Goal: Task Accomplishment & Management: Use online tool/utility

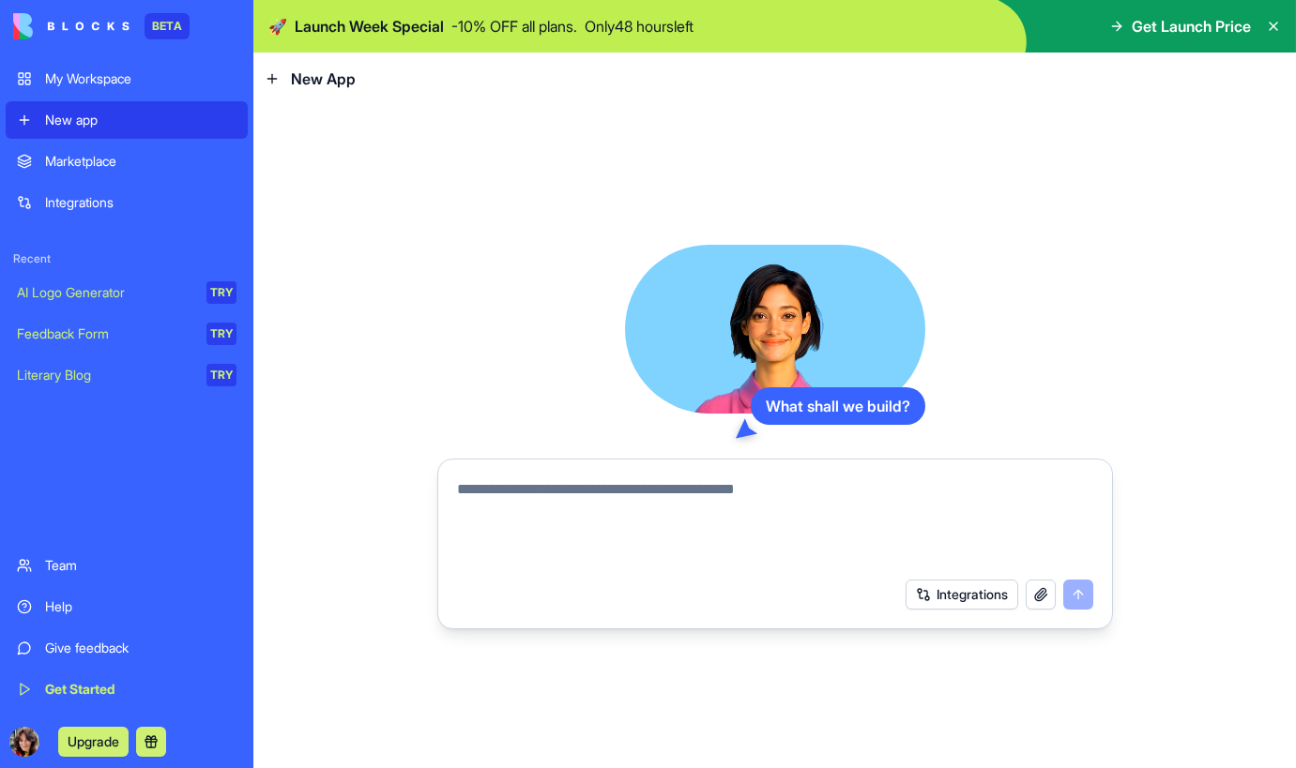
click at [81, 152] on div "Marketplace" at bounding box center [140, 161] width 191 height 19
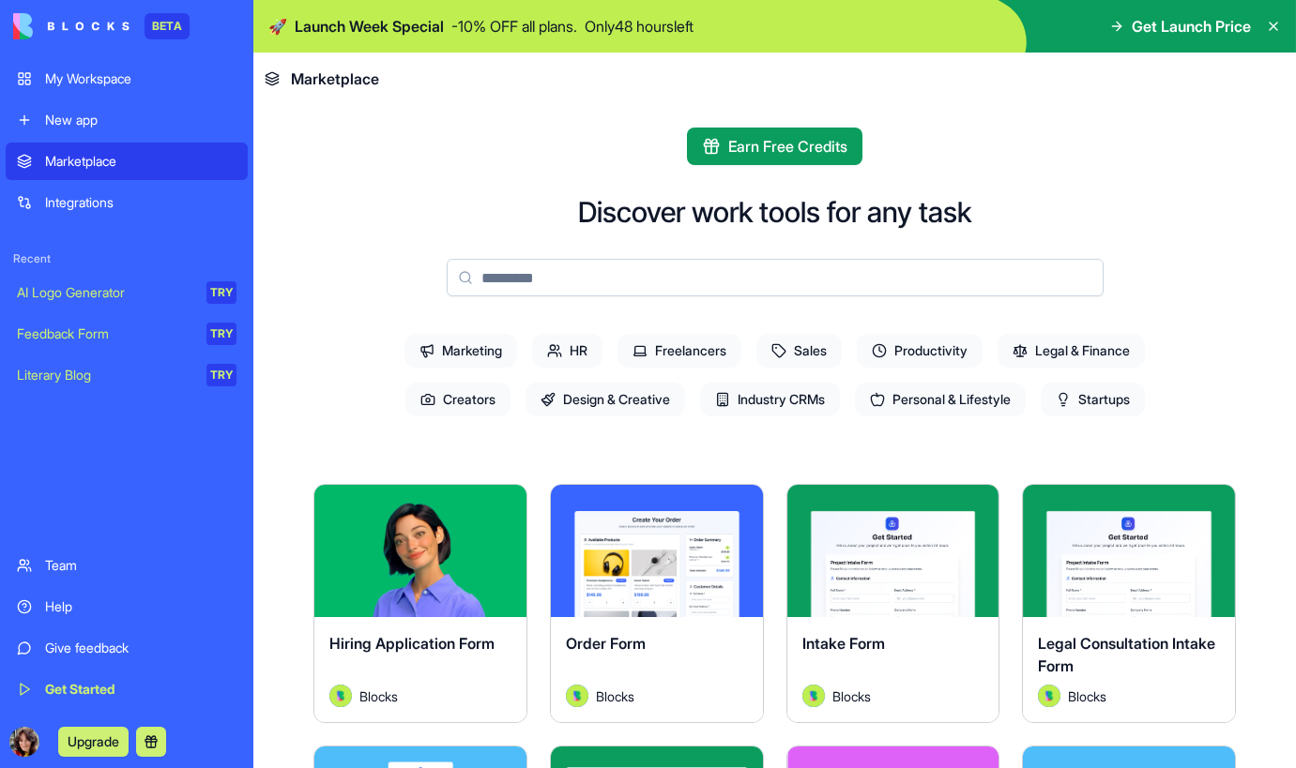
click at [1136, 392] on span "Startups" at bounding box center [1092, 400] width 104 height 34
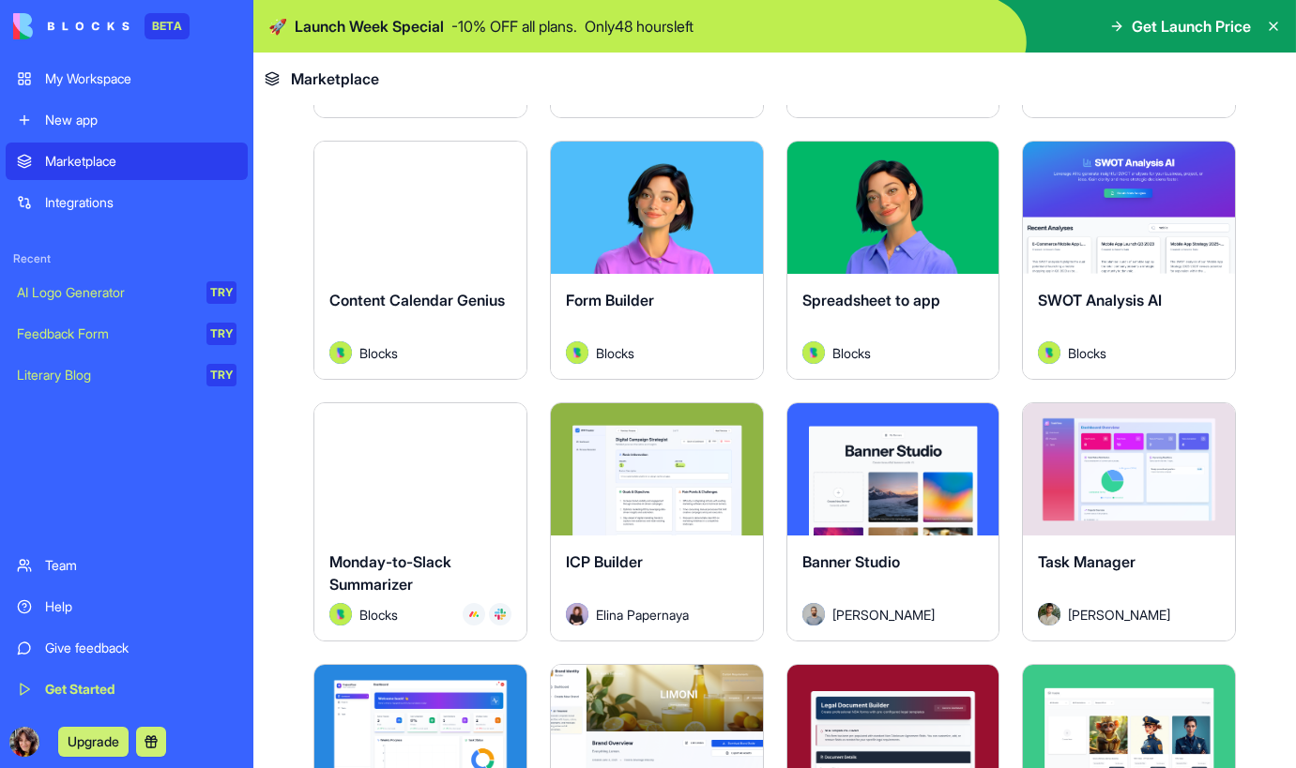
scroll to position [614, 0]
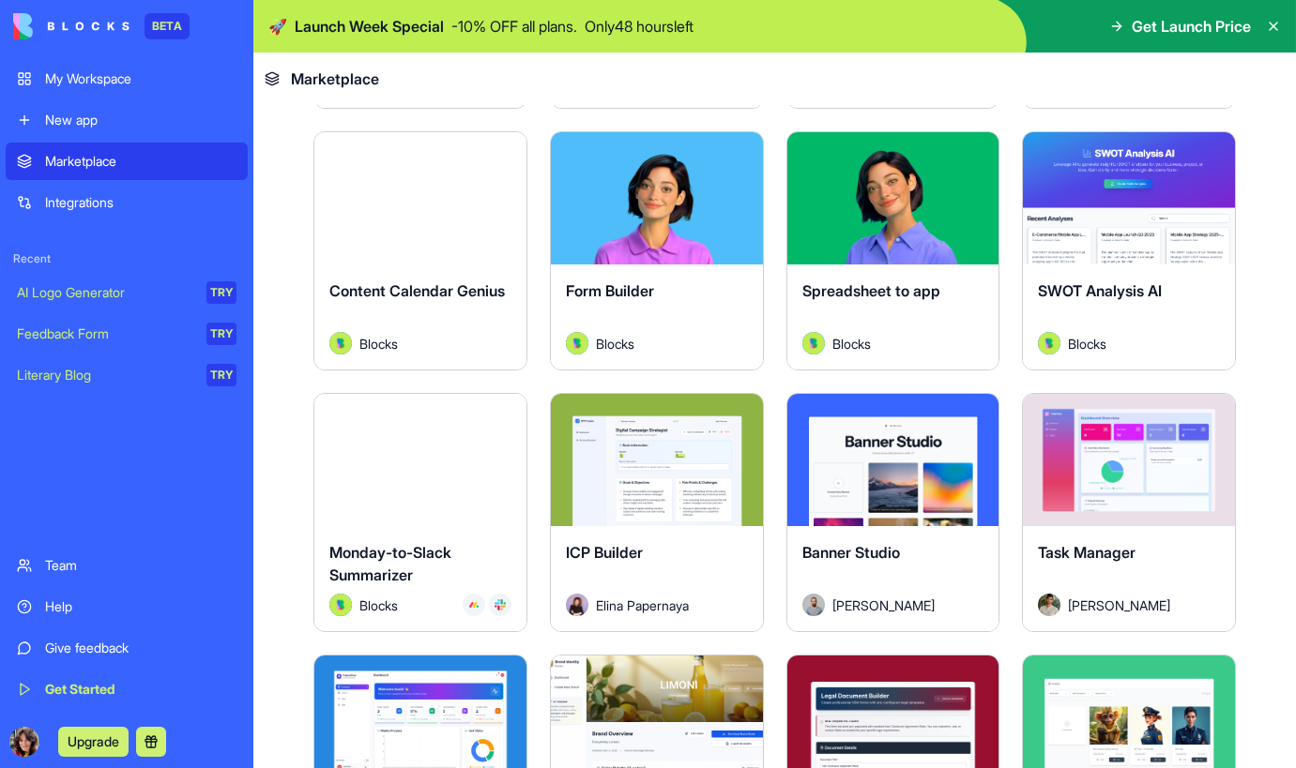
click at [702, 458] on button "Explore" at bounding box center [656, 461] width 141 height 38
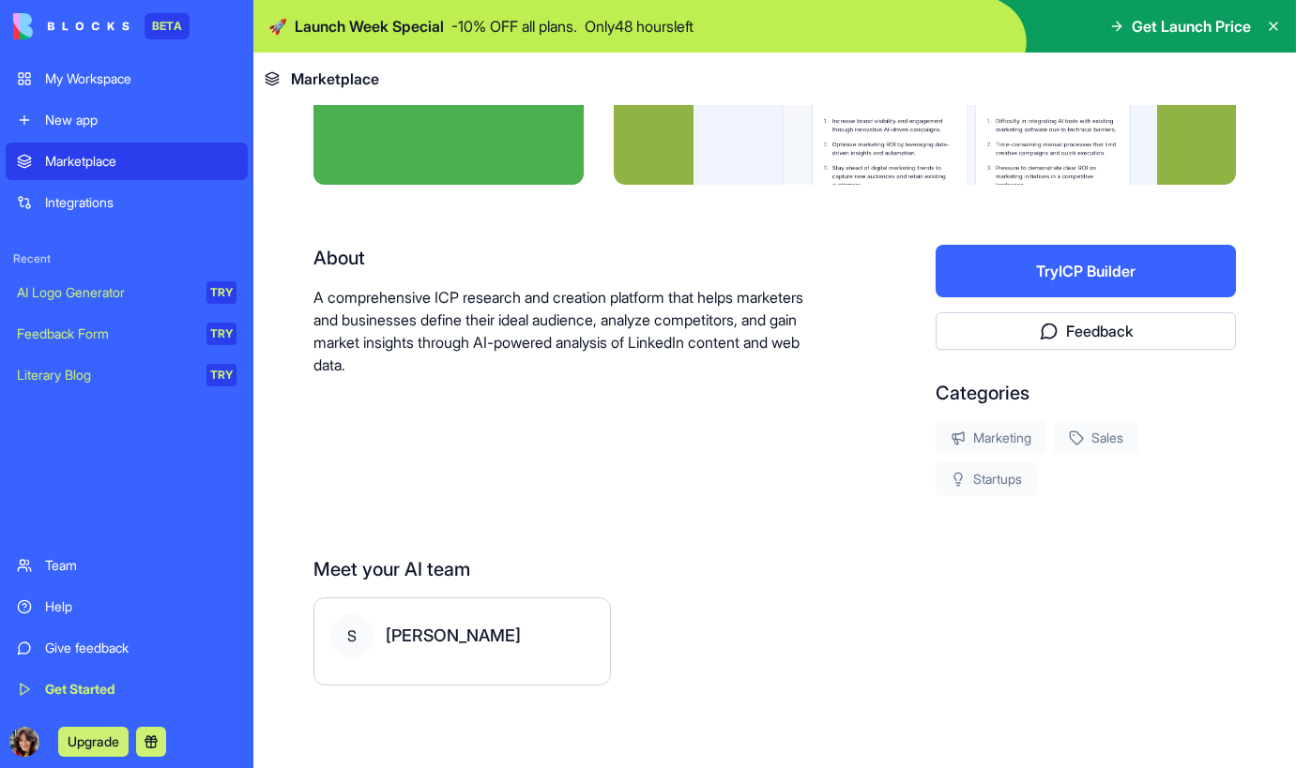
scroll to position [243, 0]
click at [1091, 275] on button "Try ICP Builder" at bounding box center [1085, 271] width 300 height 53
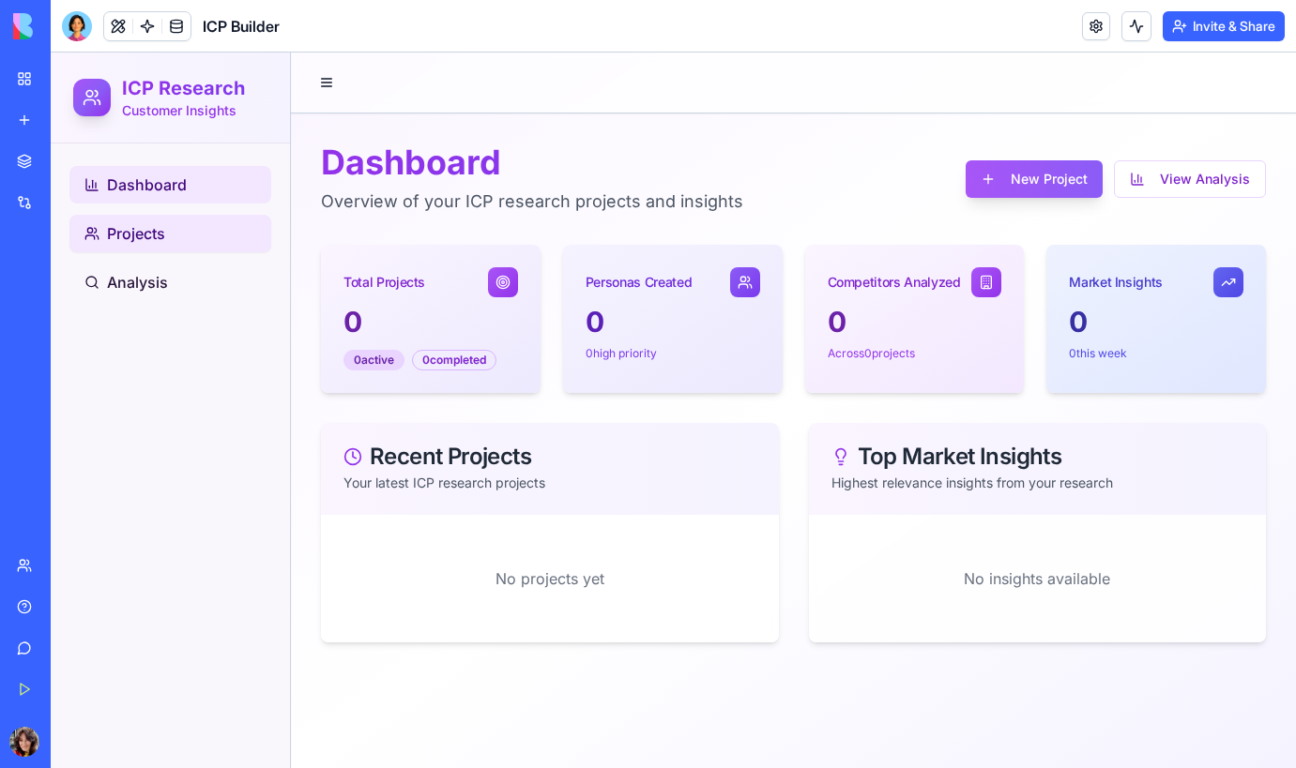
click at [152, 230] on span "Projects" at bounding box center [136, 233] width 58 height 23
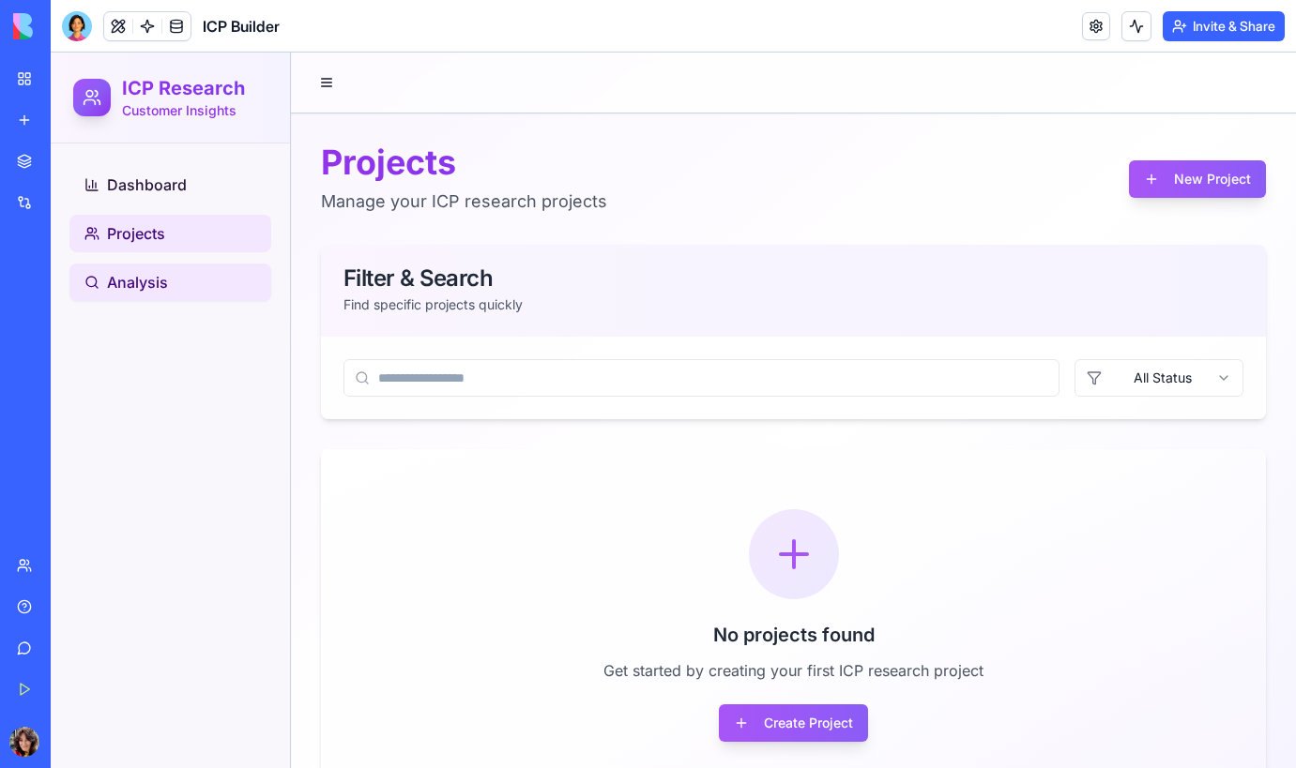
click at [127, 289] on span "Analysis" at bounding box center [137, 282] width 61 height 23
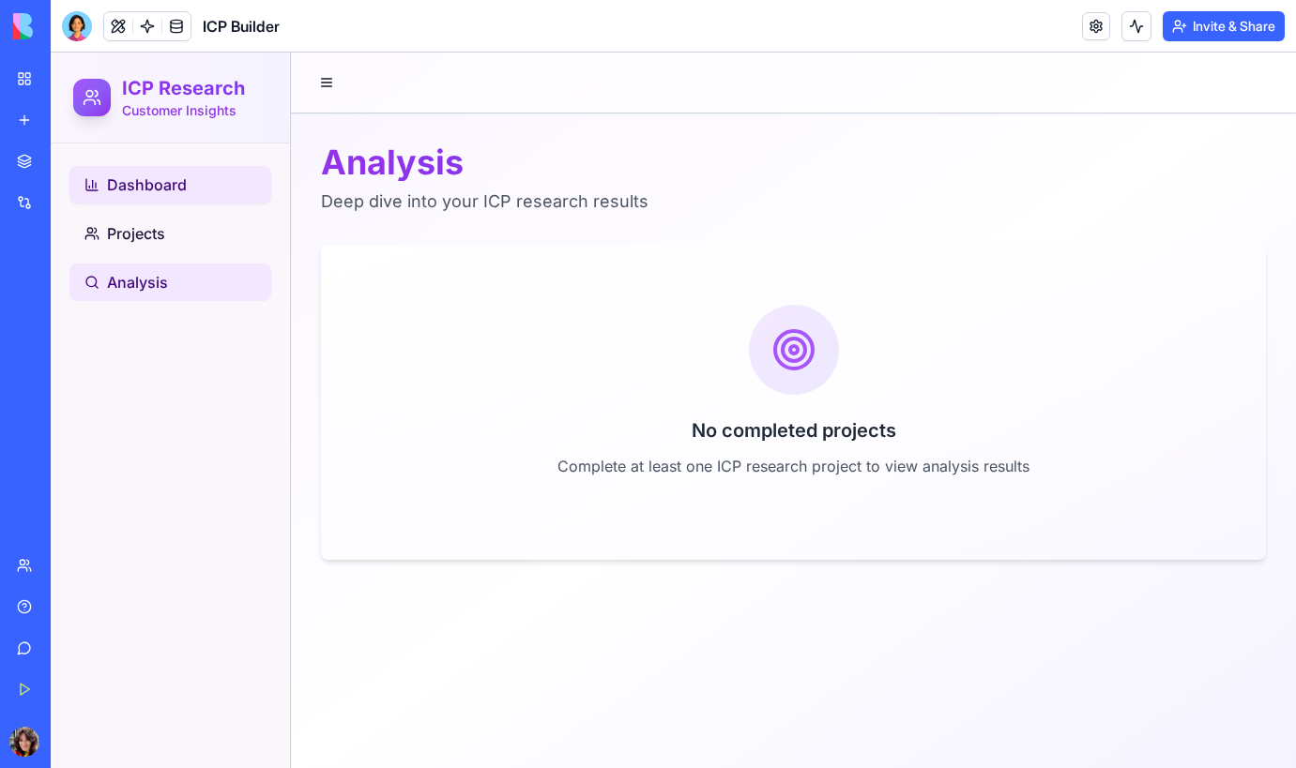
click at [166, 176] on span "Dashboard" at bounding box center [147, 185] width 80 height 23
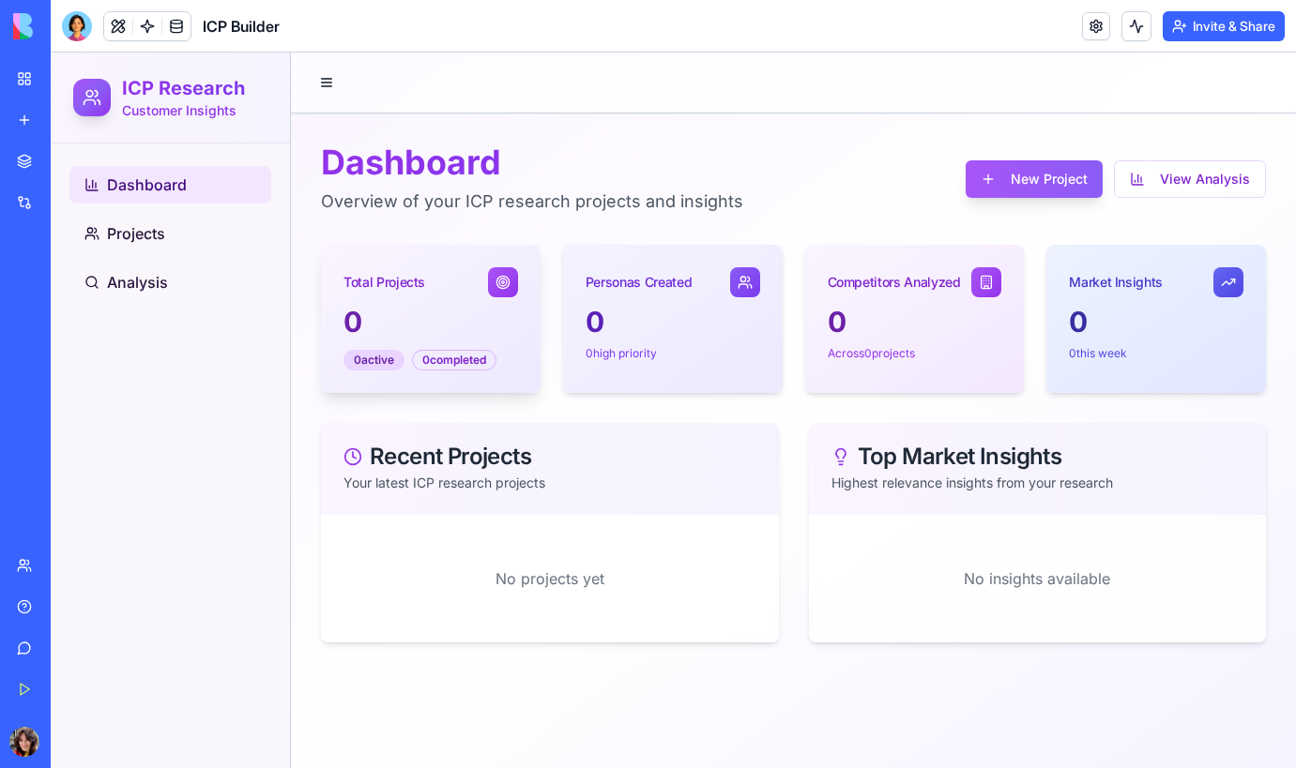
click at [508, 283] on icon at bounding box center [502, 282] width 15 height 15
click at [359, 318] on div "0" at bounding box center [430, 322] width 174 height 34
click at [506, 463] on div "Recent Projects" at bounding box center [549, 457] width 413 height 23
click at [24, 80] on link "My Workspace" at bounding box center [43, 79] width 75 height 38
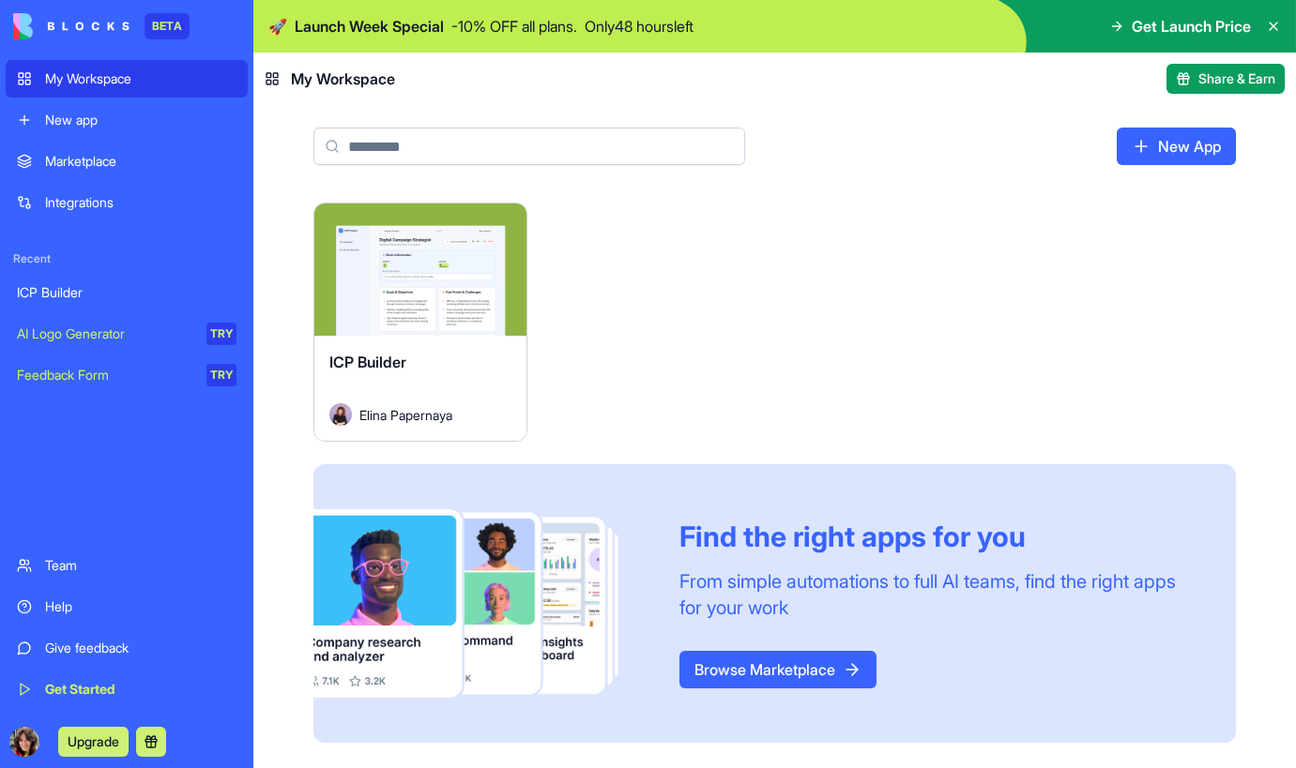
click at [106, 77] on div "My Workspace" at bounding box center [140, 78] width 191 height 19
click at [501, 307] on div "Launch" at bounding box center [420, 270] width 212 height 132
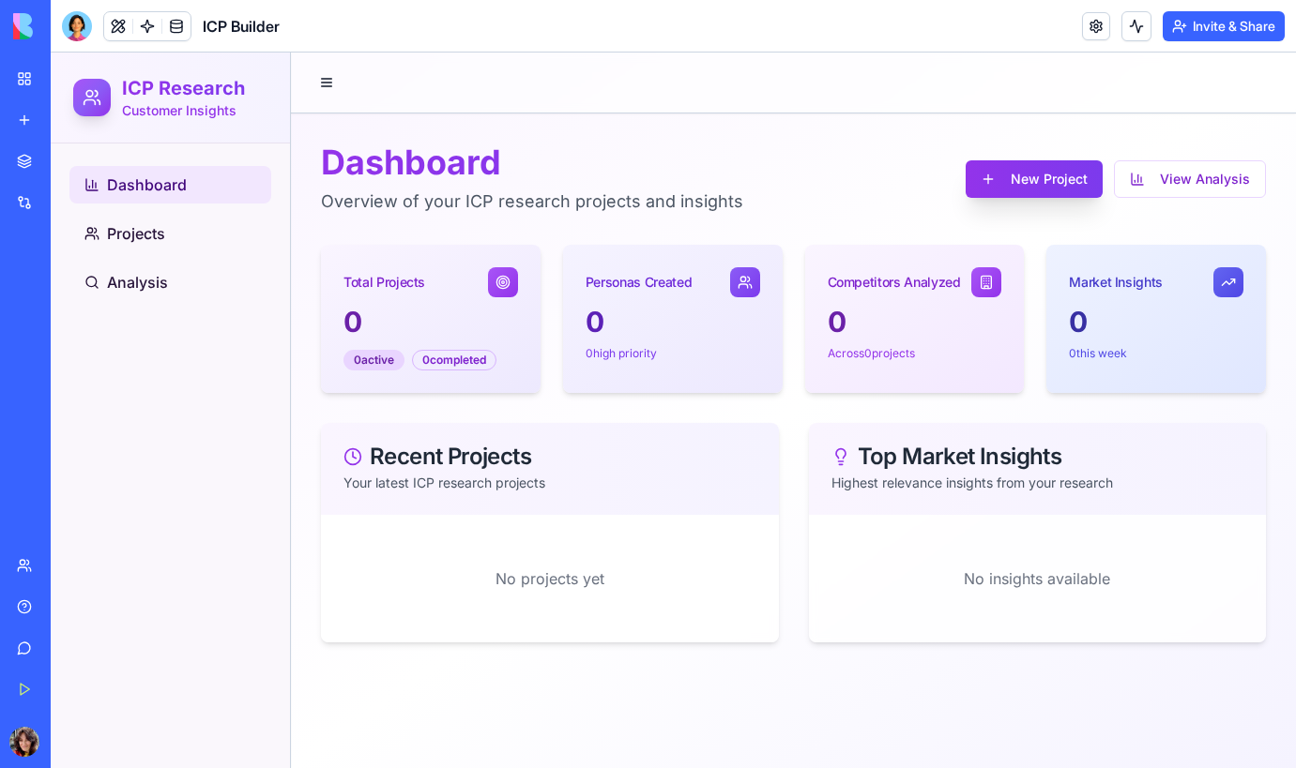
click at [1063, 176] on button "New Project" at bounding box center [1033, 179] width 137 height 38
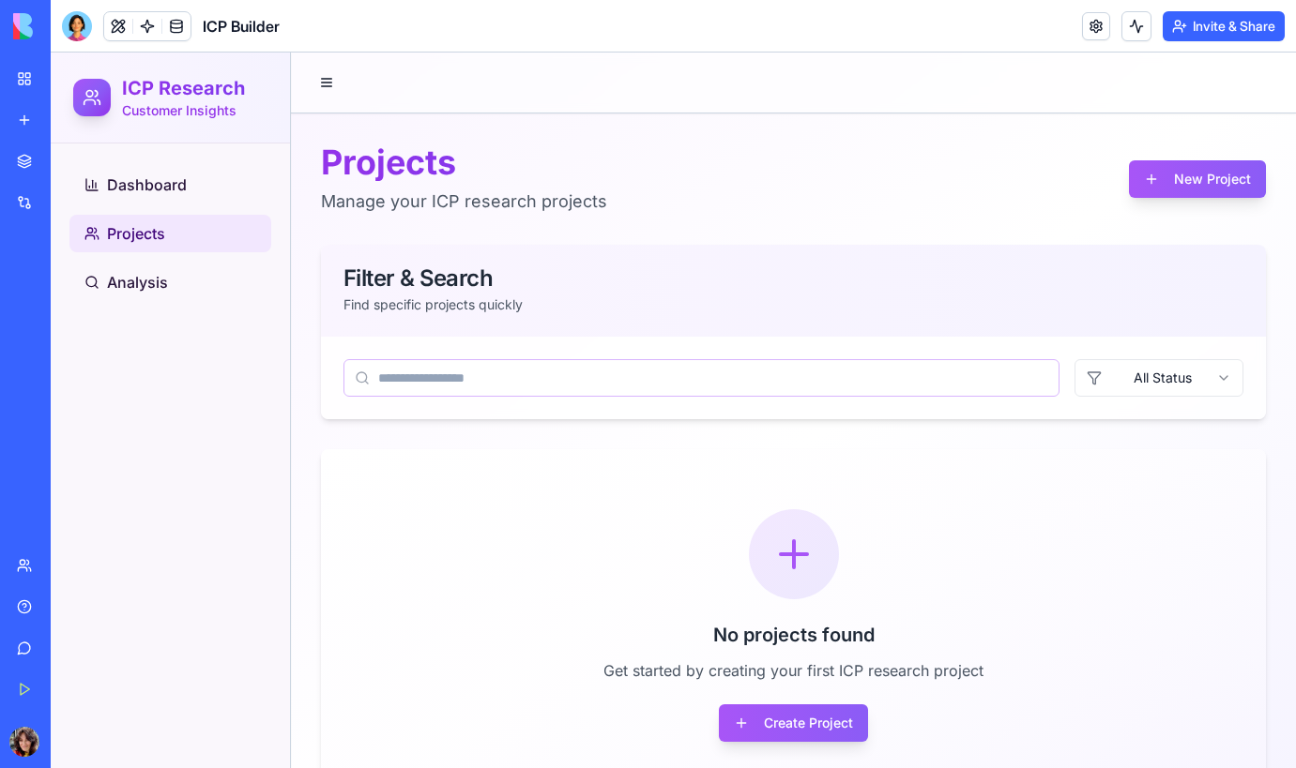
click at [570, 379] on input at bounding box center [701, 378] width 716 height 38
click at [824, 735] on button "Create Project" at bounding box center [793, 724] width 149 height 38
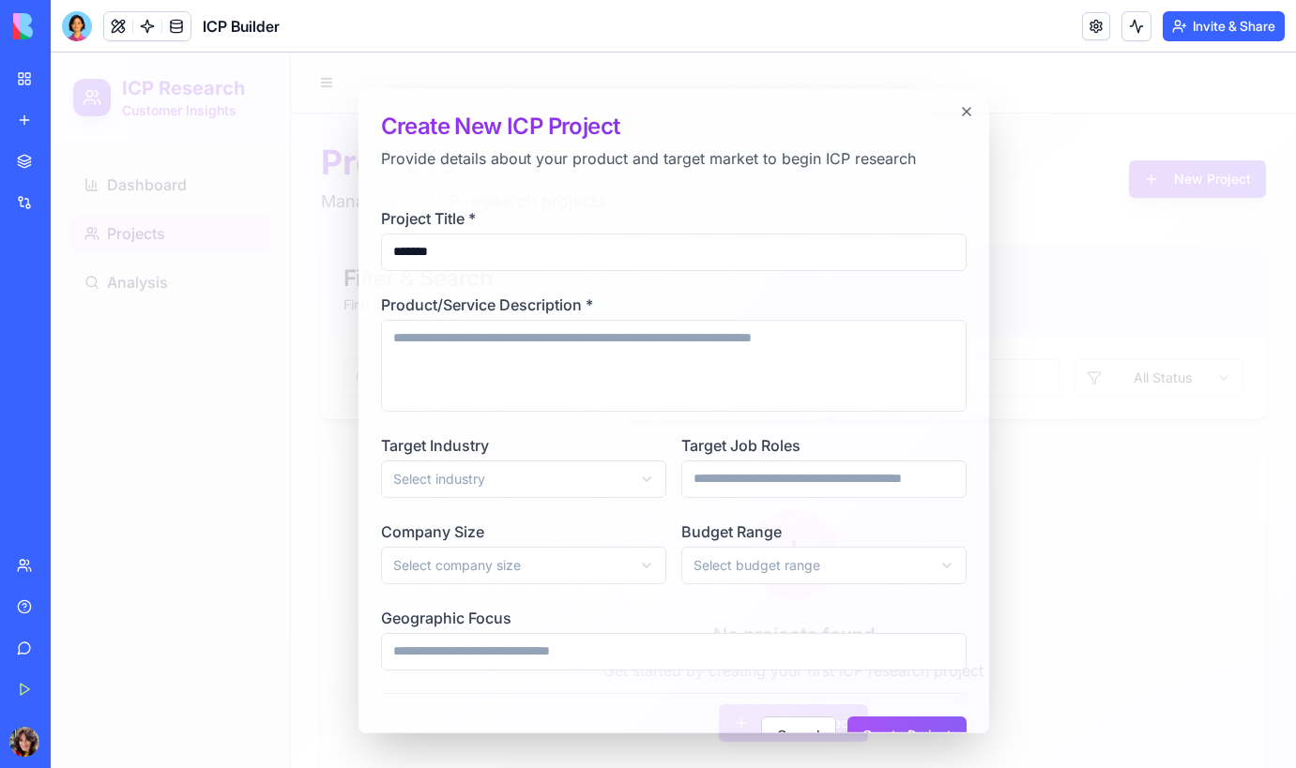
type input "*******"
click at [516, 373] on textarea "Product/Service Description *" at bounding box center [673, 365] width 585 height 92
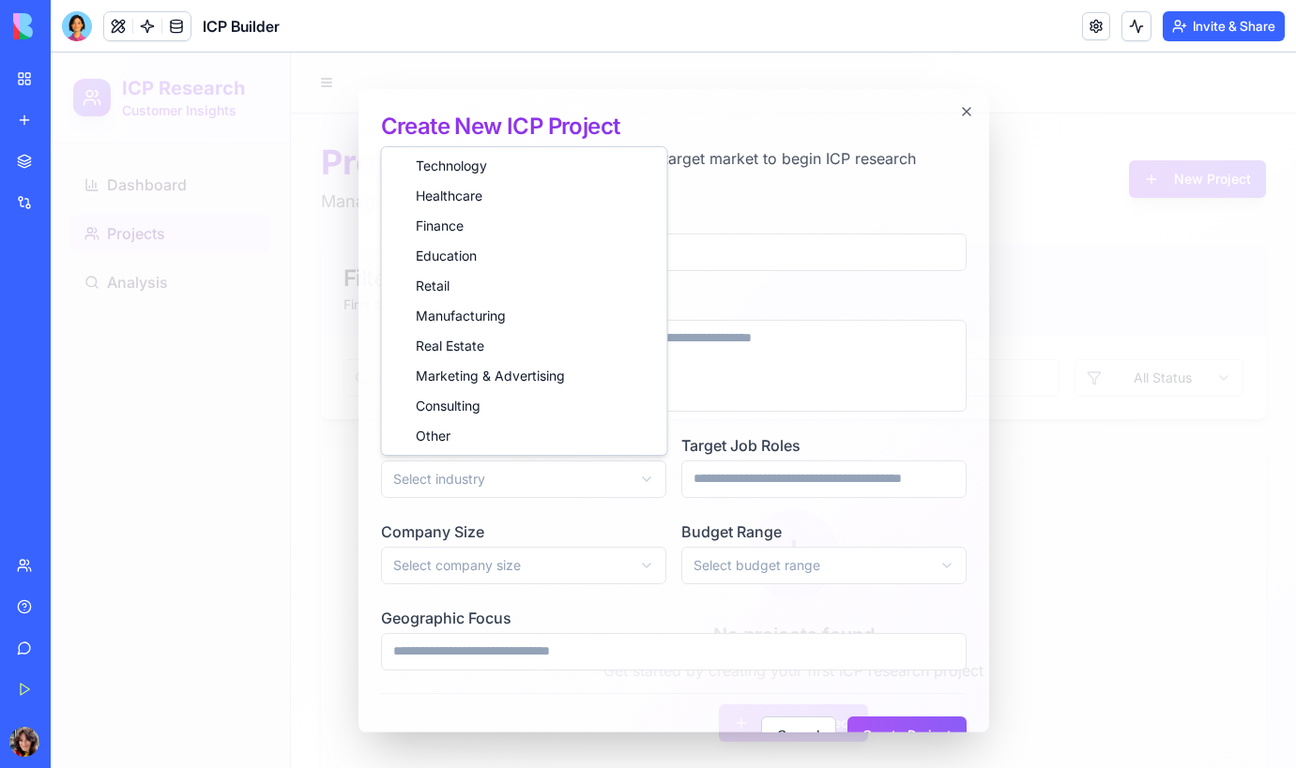
click at [505, 478] on body "**********" at bounding box center [673, 454] width 1245 height 802
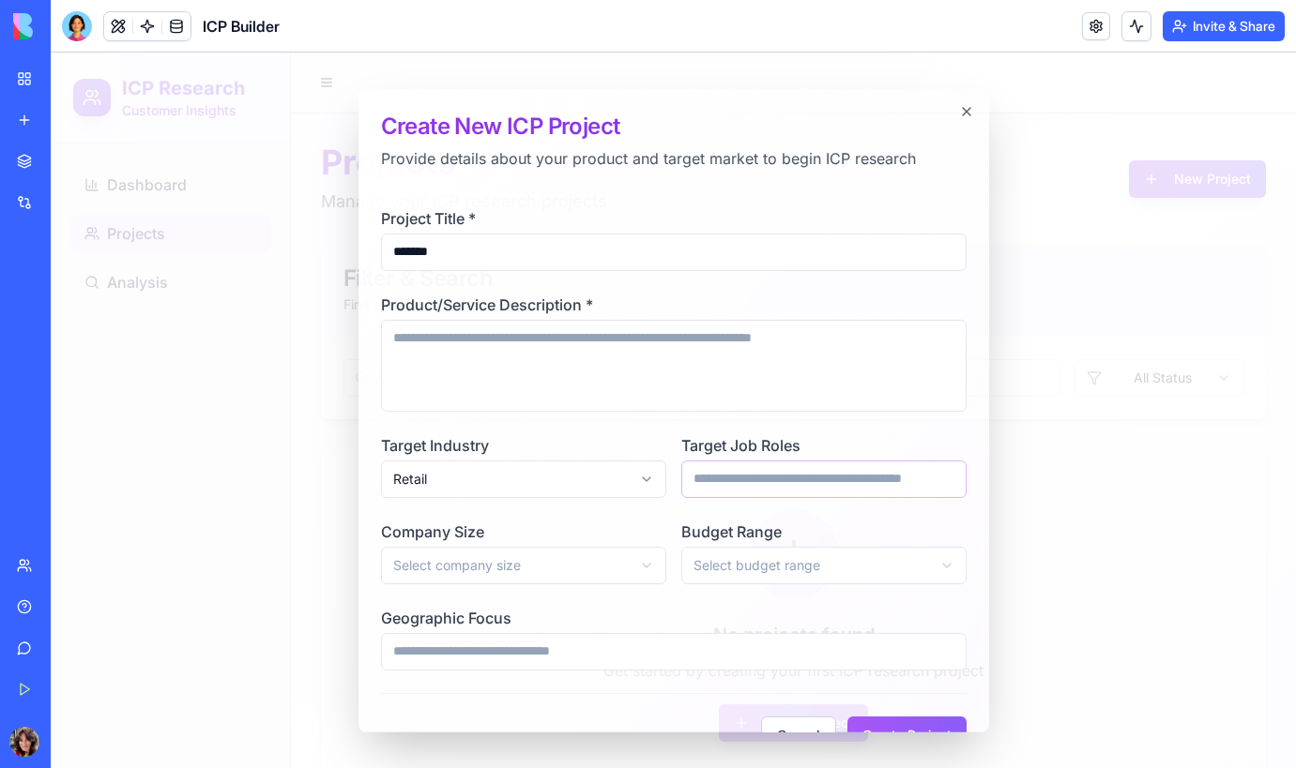
click at [750, 476] on input "Target Job Roles" at bounding box center [823, 479] width 285 height 38
type input "*********"
click at [570, 568] on body "**********" at bounding box center [673, 454] width 1245 height 802
click at [793, 578] on body "**********" at bounding box center [673, 454] width 1245 height 802
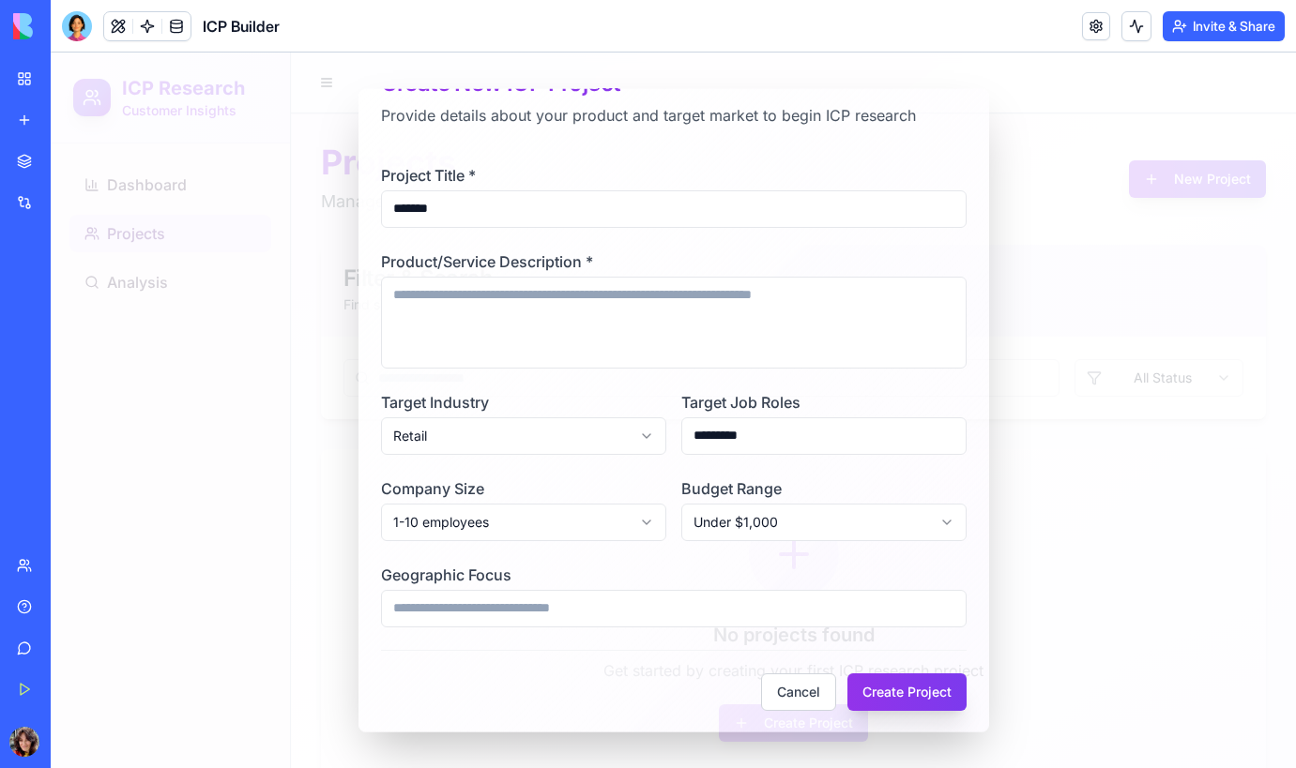
click at [921, 700] on button "Create Project" at bounding box center [906, 692] width 119 height 38
click at [725, 312] on textarea "Product/Service Description *" at bounding box center [673, 322] width 585 height 92
type textarea "*********"
click at [917, 692] on button "Create Project" at bounding box center [906, 692] width 119 height 38
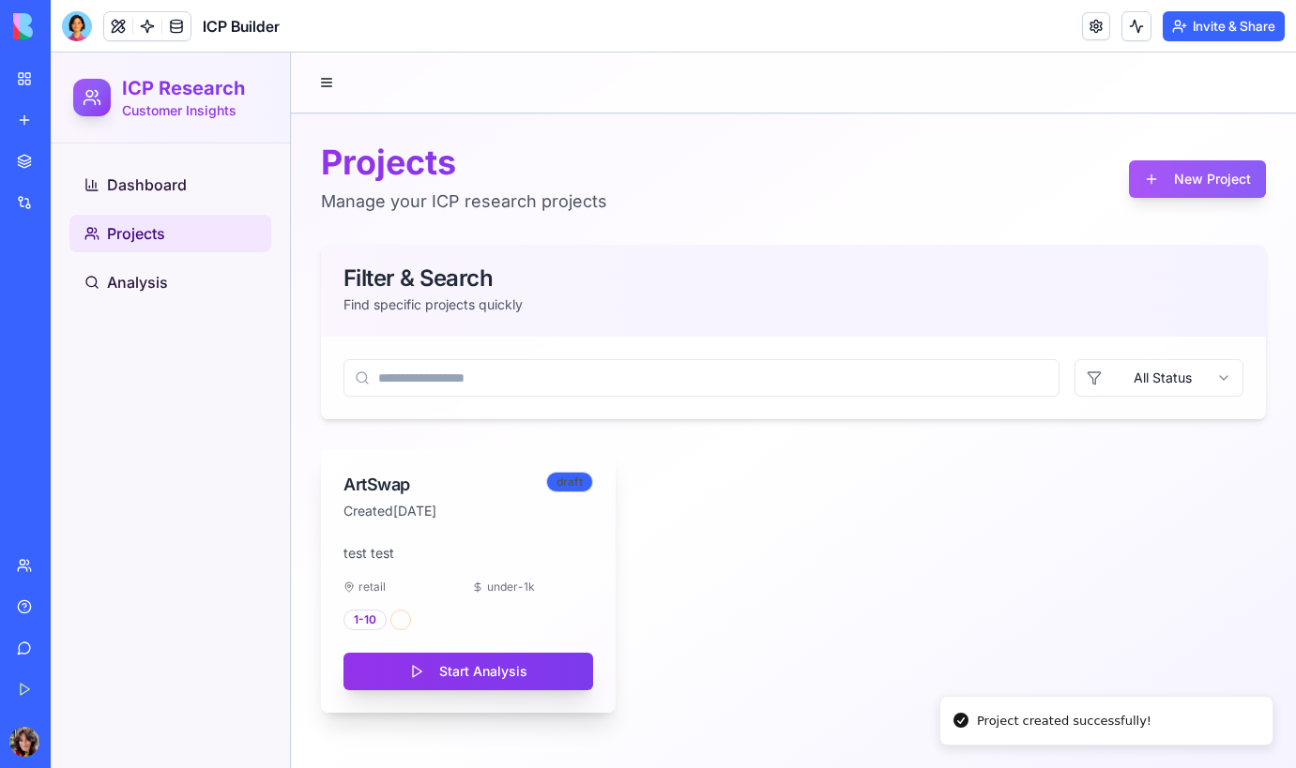
click at [503, 670] on button "Start Analysis" at bounding box center [468, 672] width 250 height 38
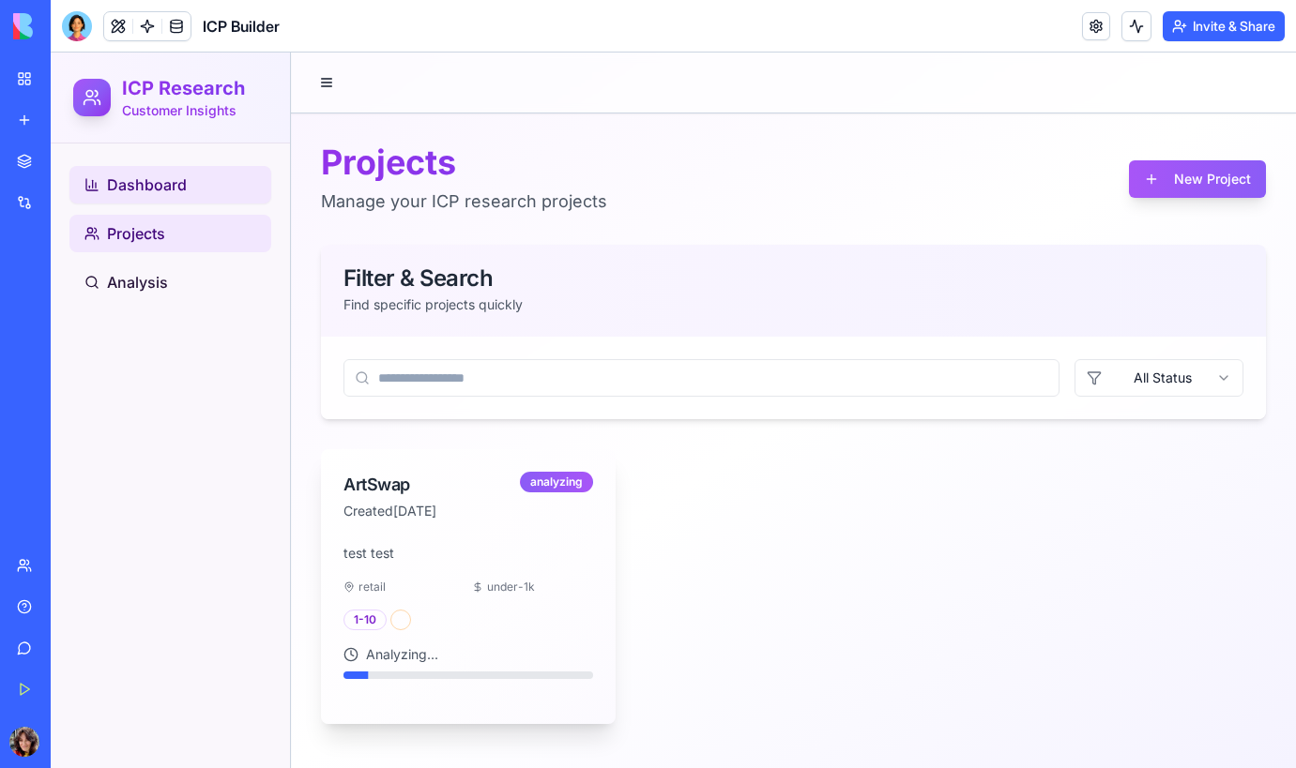
click at [178, 179] on span "Dashboard" at bounding box center [147, 185] width 80 height 23
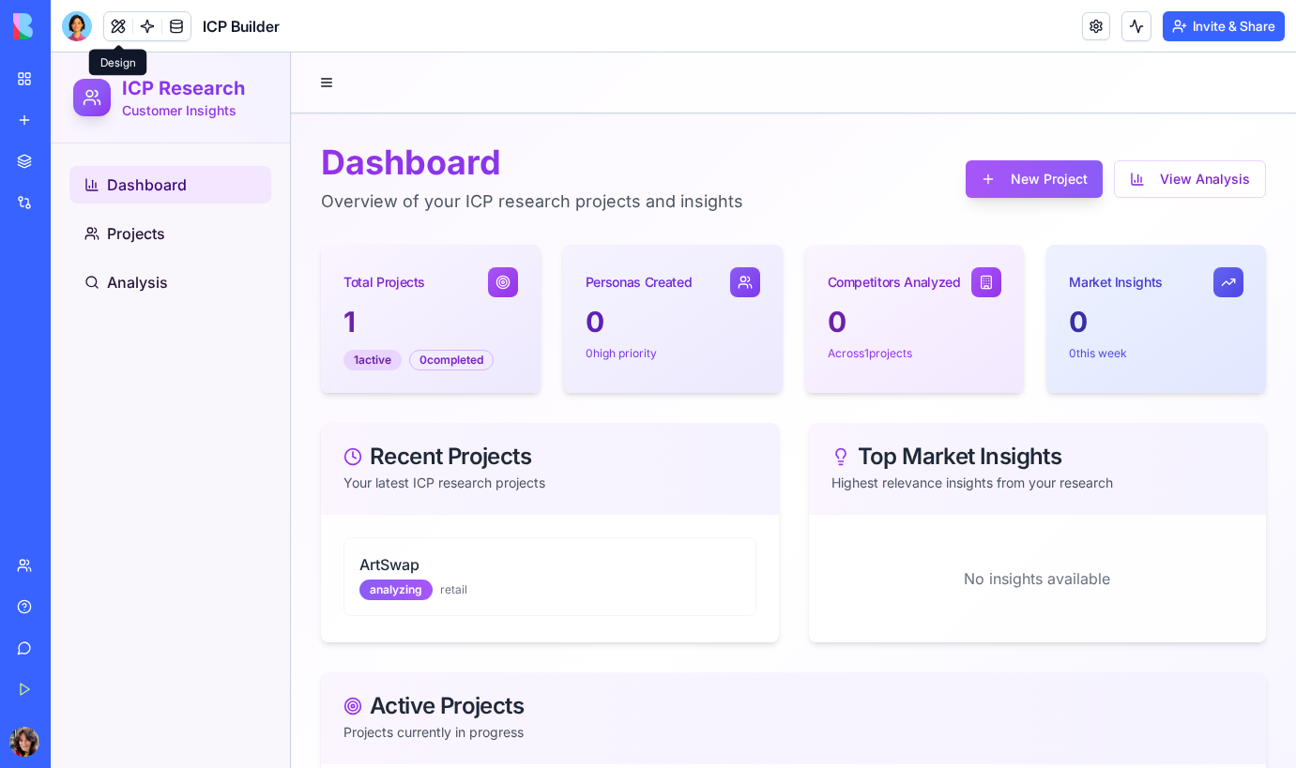
click at [118, 23] on button at bounding box center [118, 26] width 28 height 28
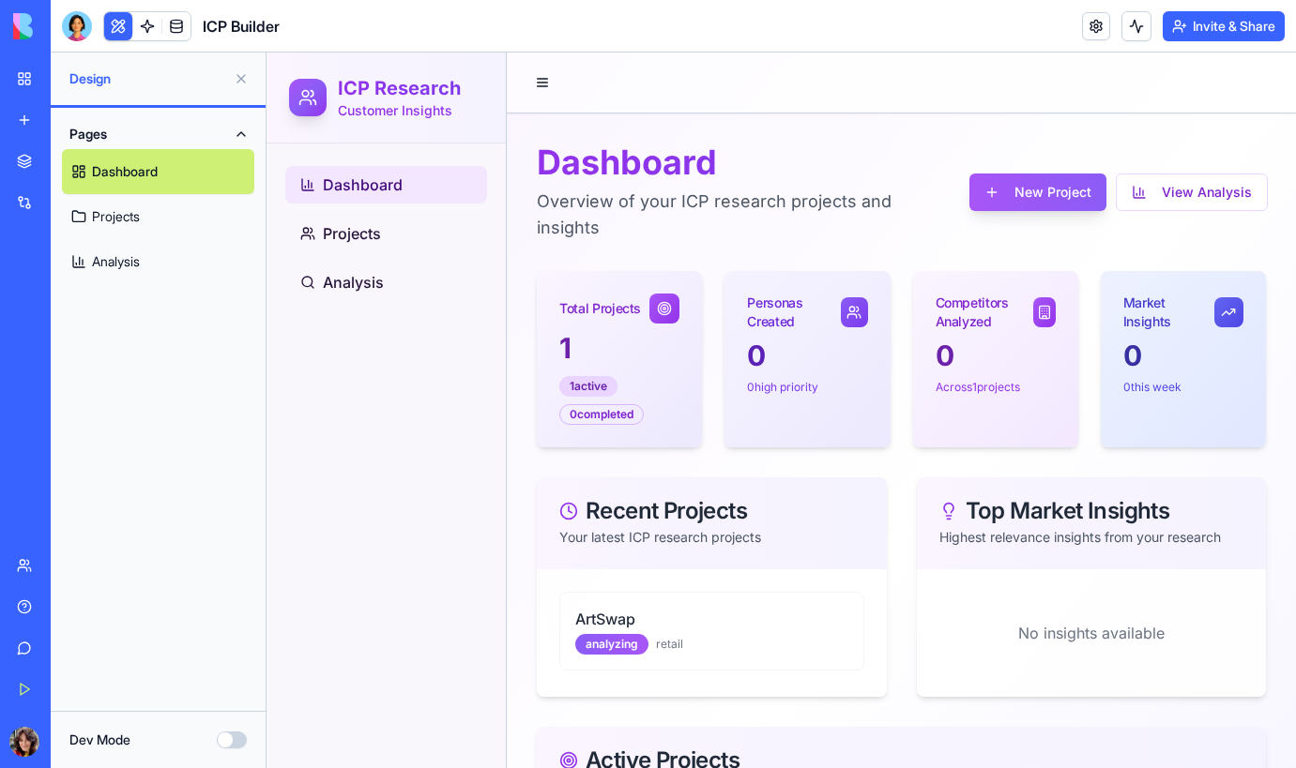
click at [126, 219] on link "Projects" at bounding box center [158, 216] width 192 height 45
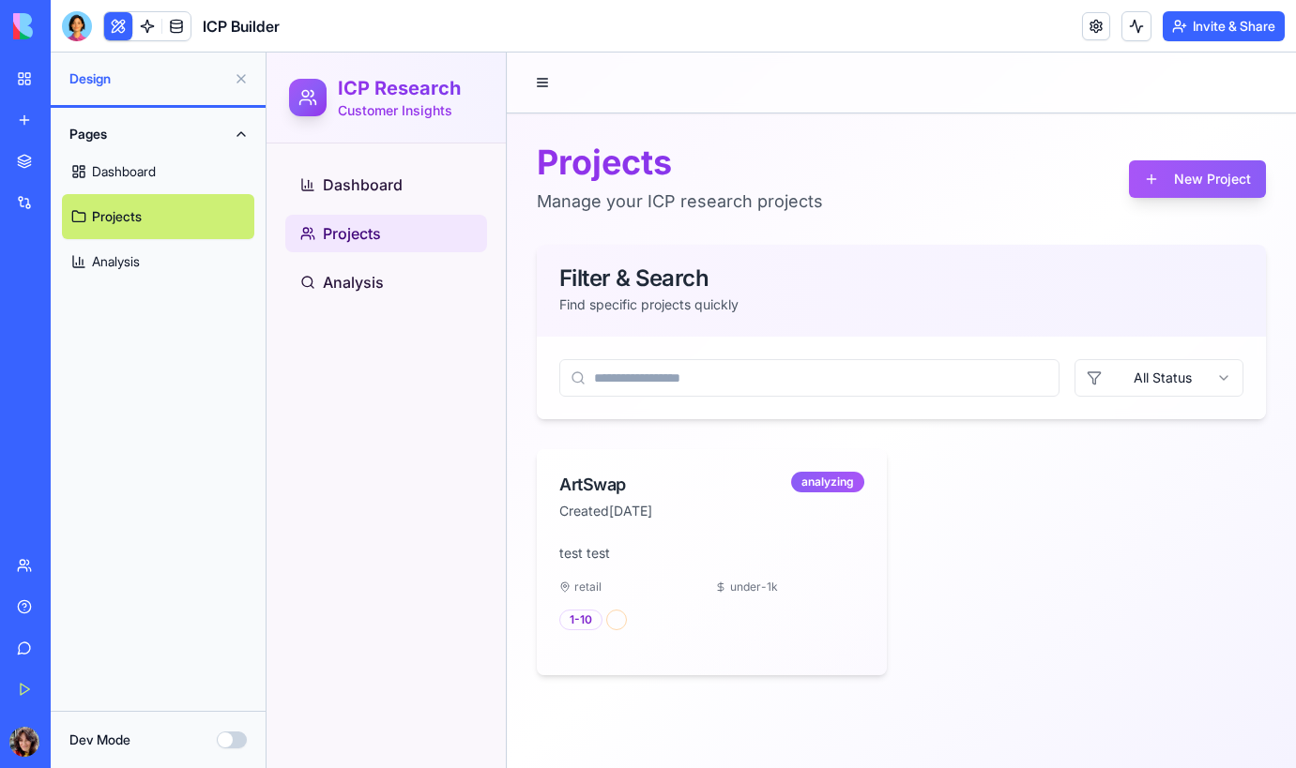
click at [101, 136] on button "Pages" at bounding box center [158, 134] width 192 height 30
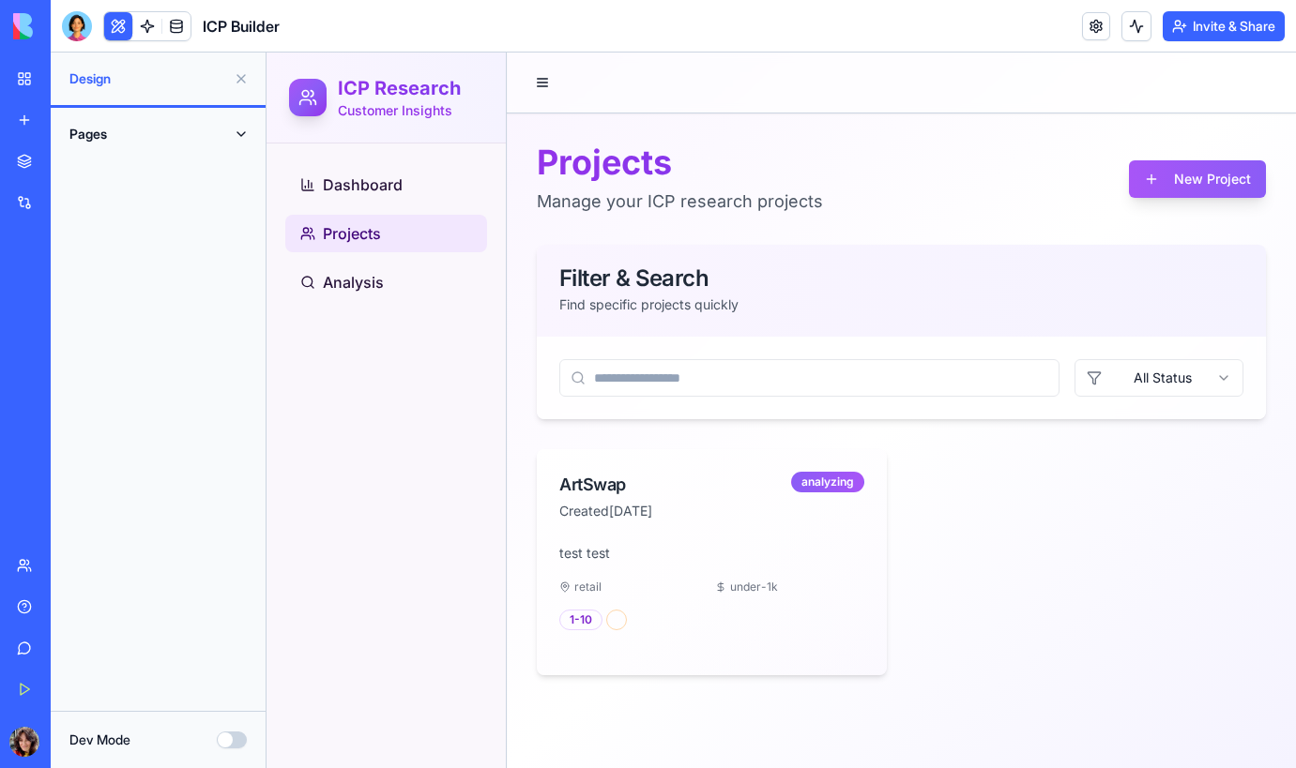
click at [24, 74] on link "My Workspace" at bounding box center [43, 79] width 75 height 38
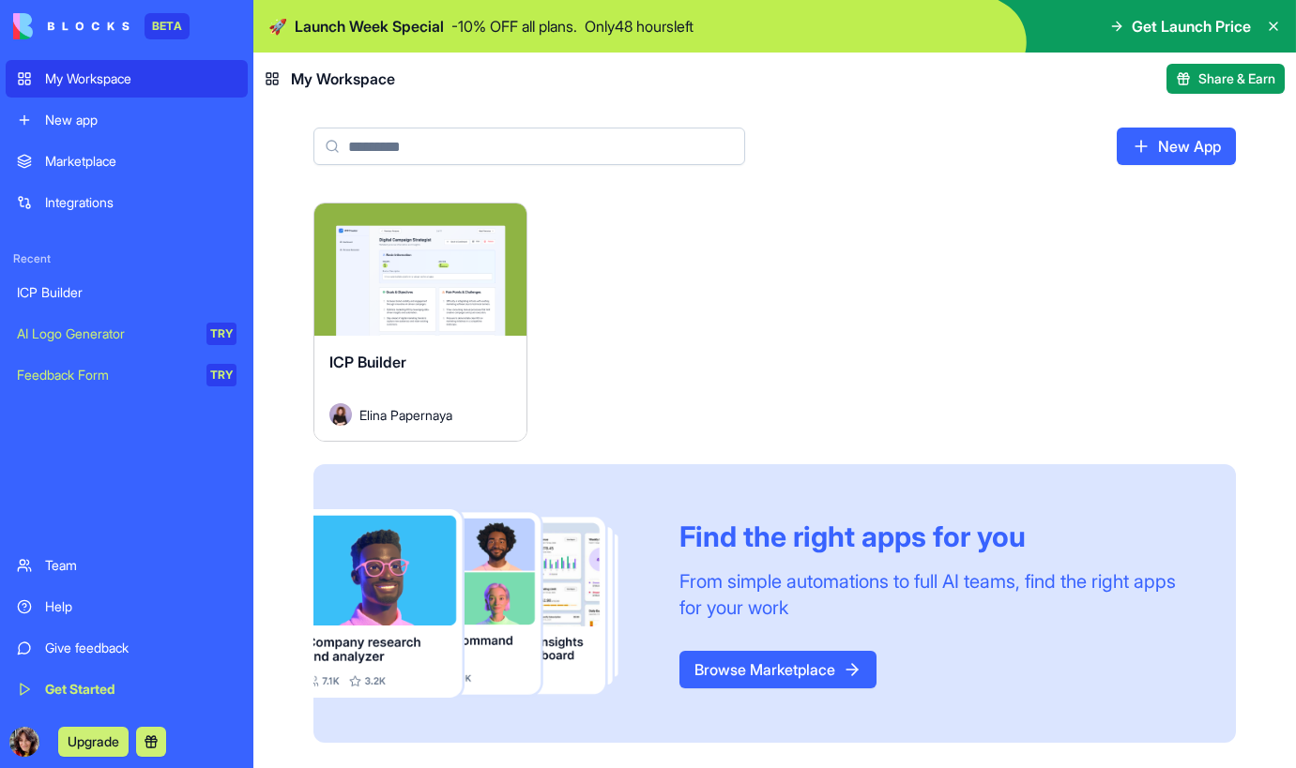
click at [93, 117] on div "New app" at bounding box center [140, 120] width 191 height 19
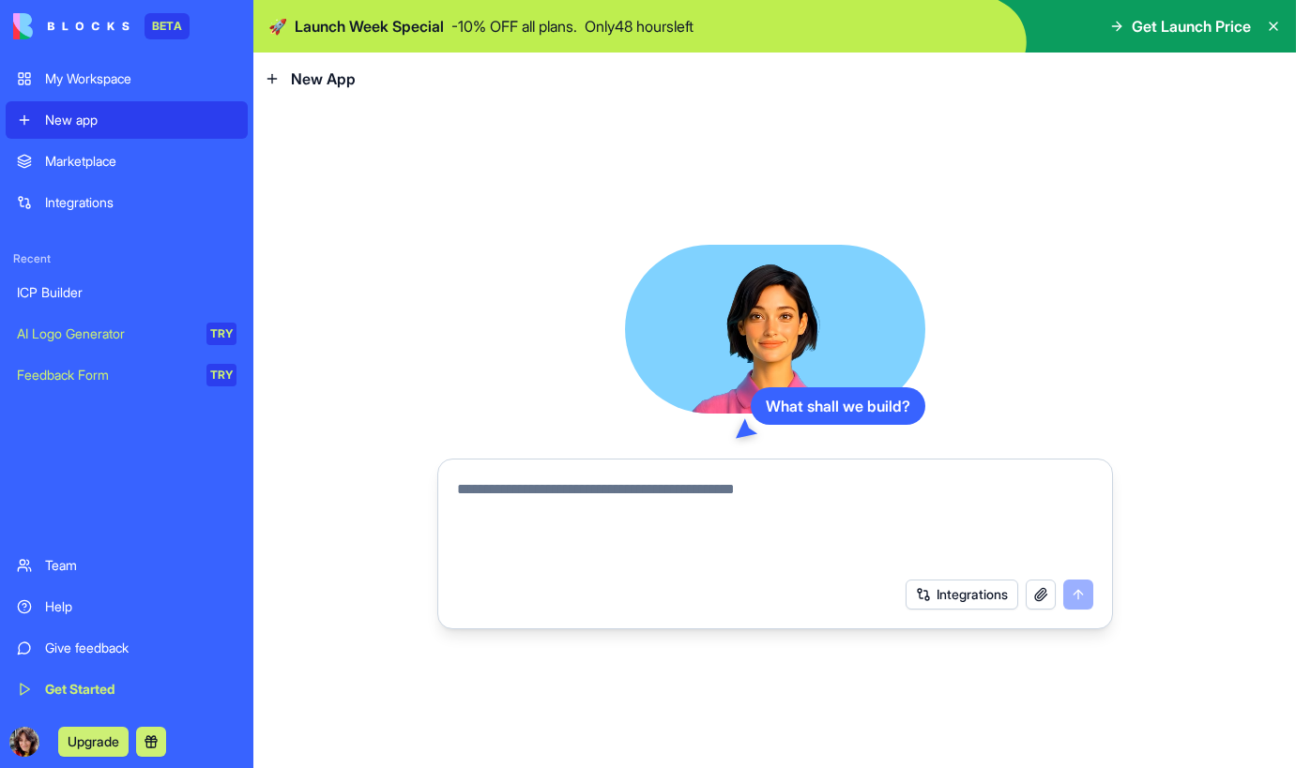
click at [608, 494] on textarea at bounding box center [775, 523] width 636 height 90
click at [92, 163] on div "Marketplace" at bounding box center [140, 161] width 191 height 19
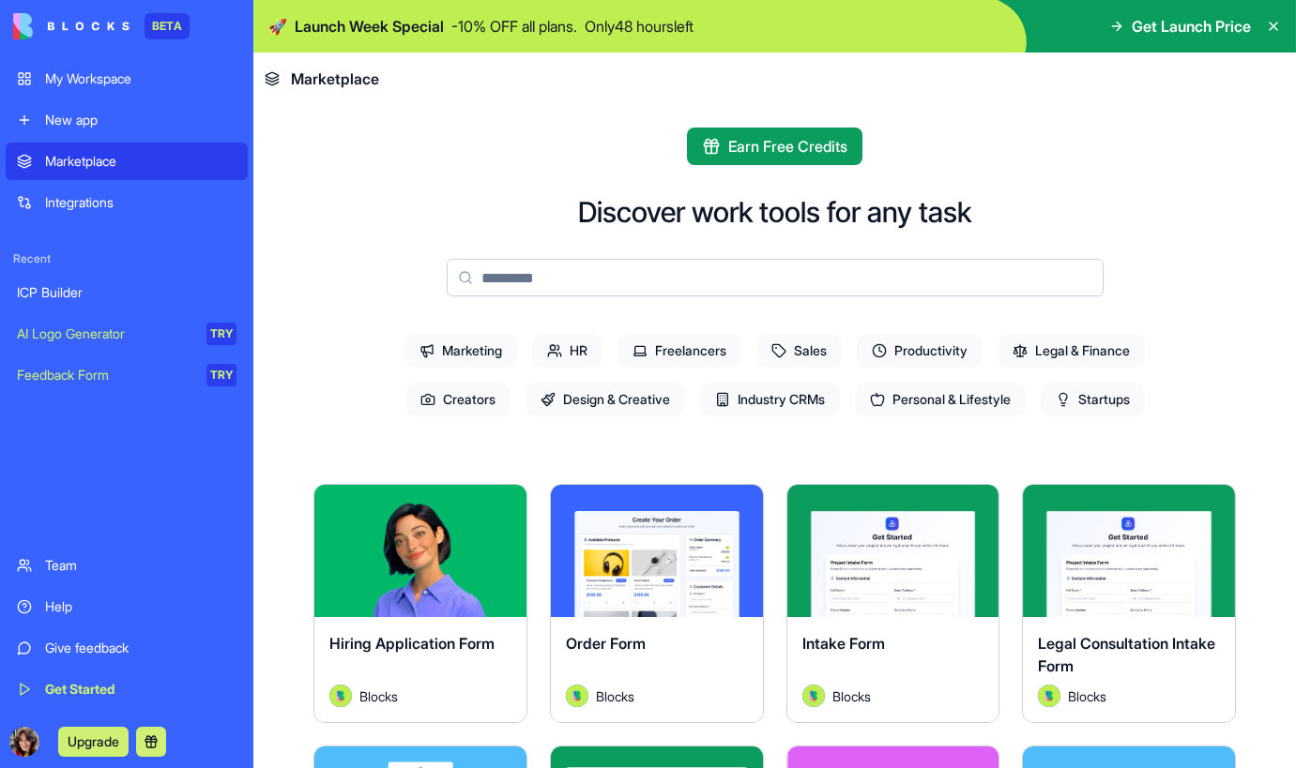
click at [468, 340] on span "Marketing" at bounding box center [460, 351] width 113 height 34
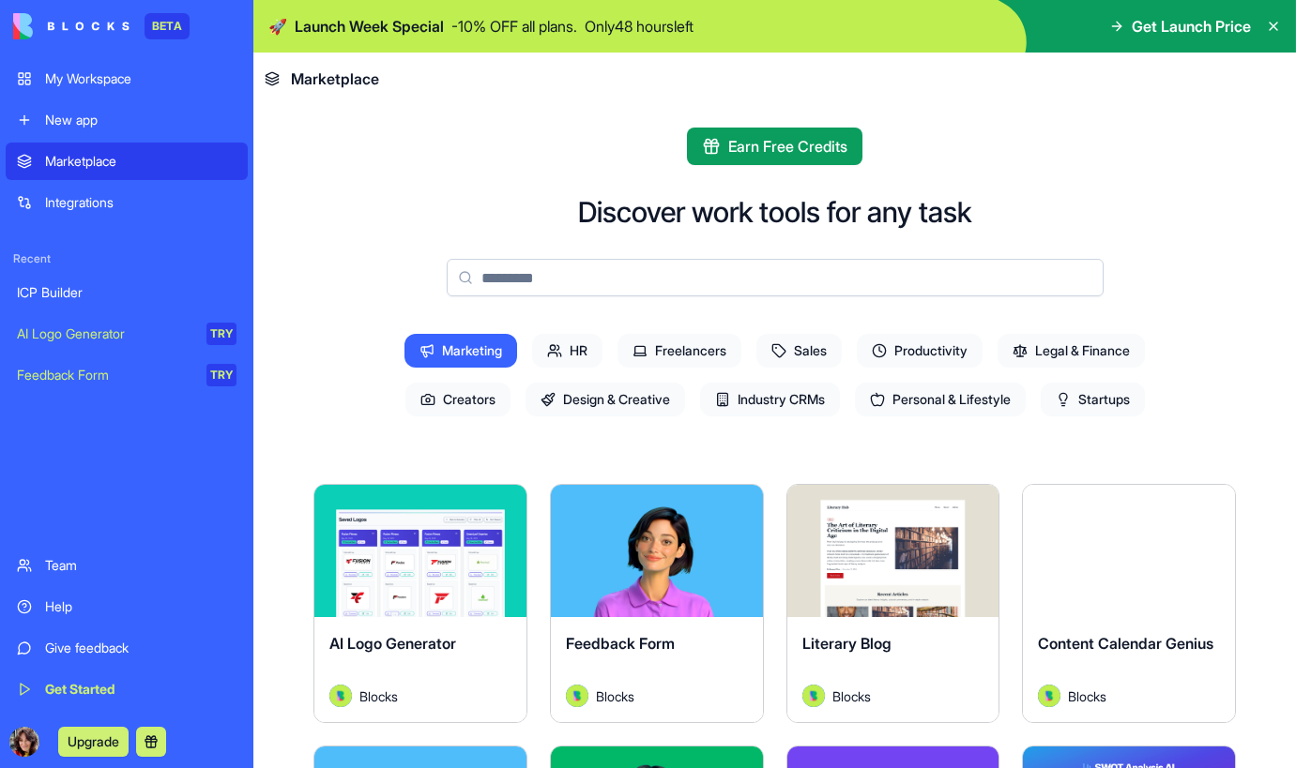
click at [927, 351] on span "Productivity" at bounding box center [920, 351] width 126 height 34
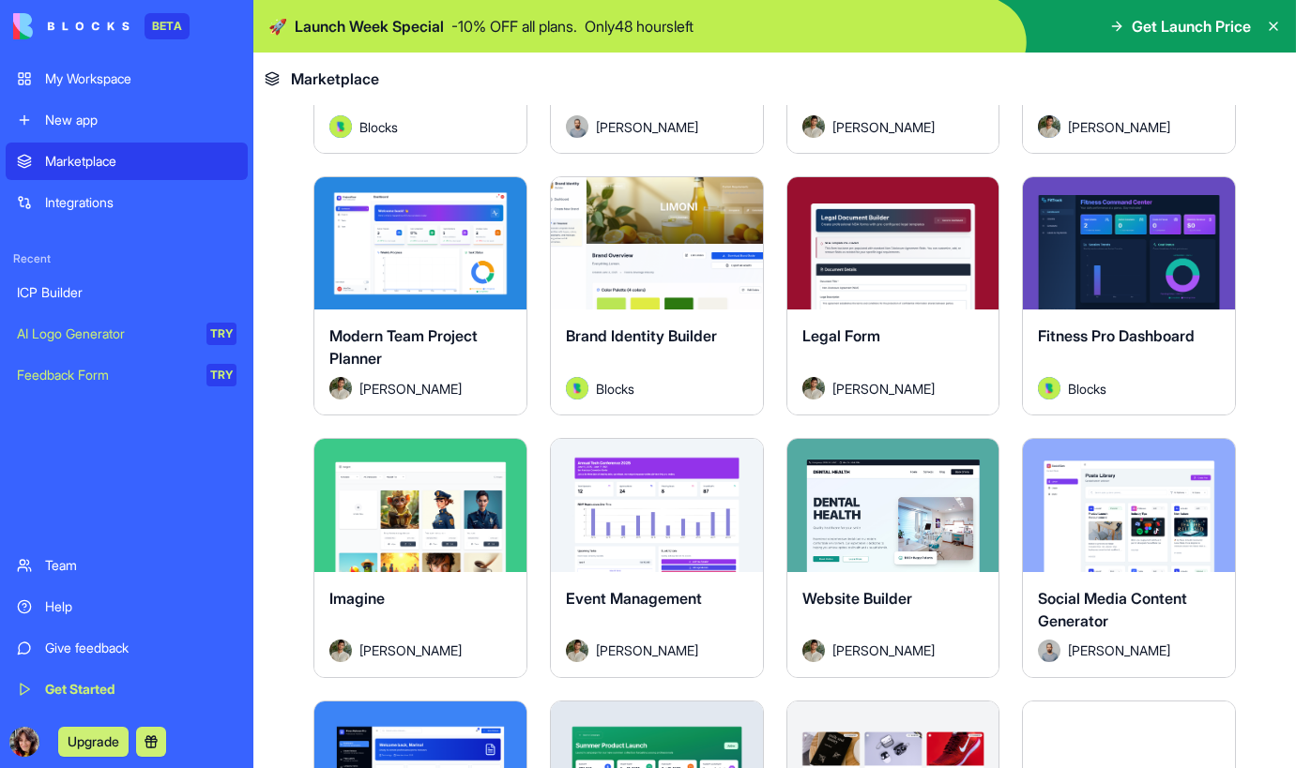
scroll to position [1356, 0]
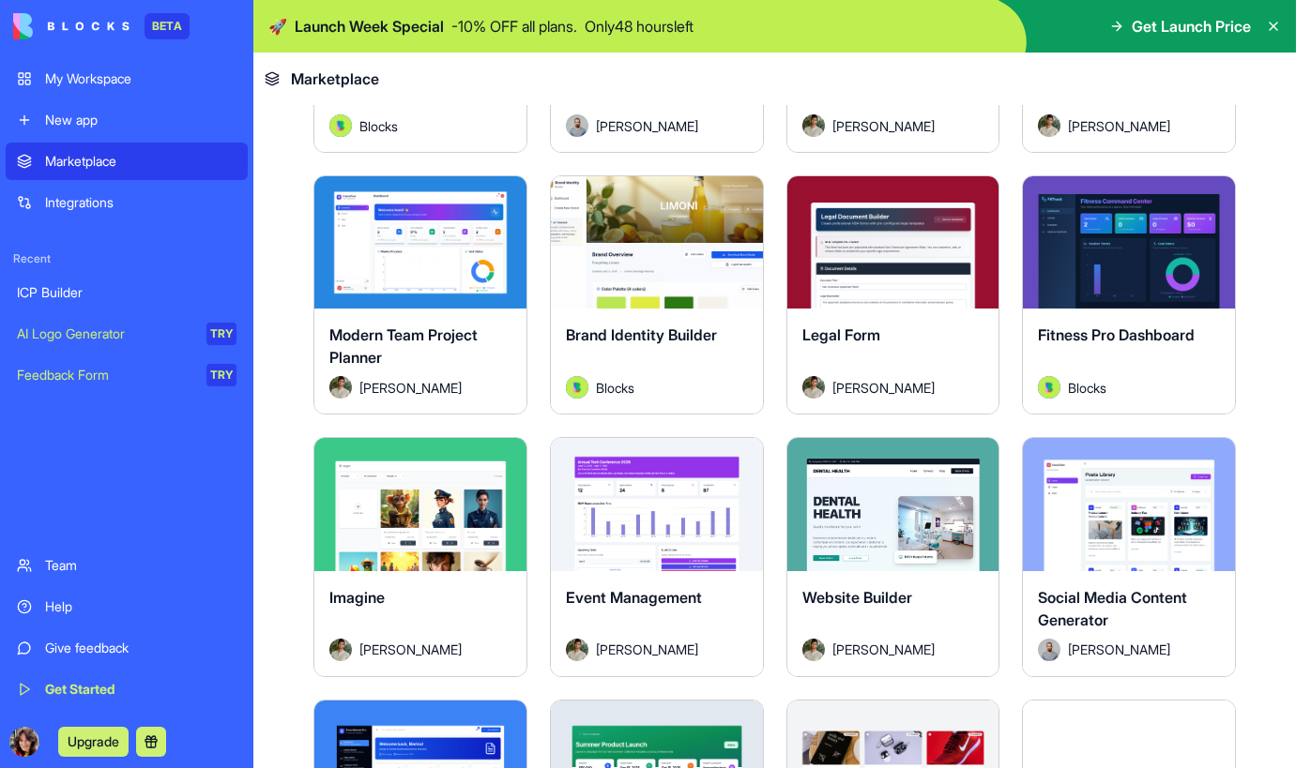
click at [1112, 338] on span "Fitness Pro Dashboard" at bounding box center [1116, 335] width 157 height 19
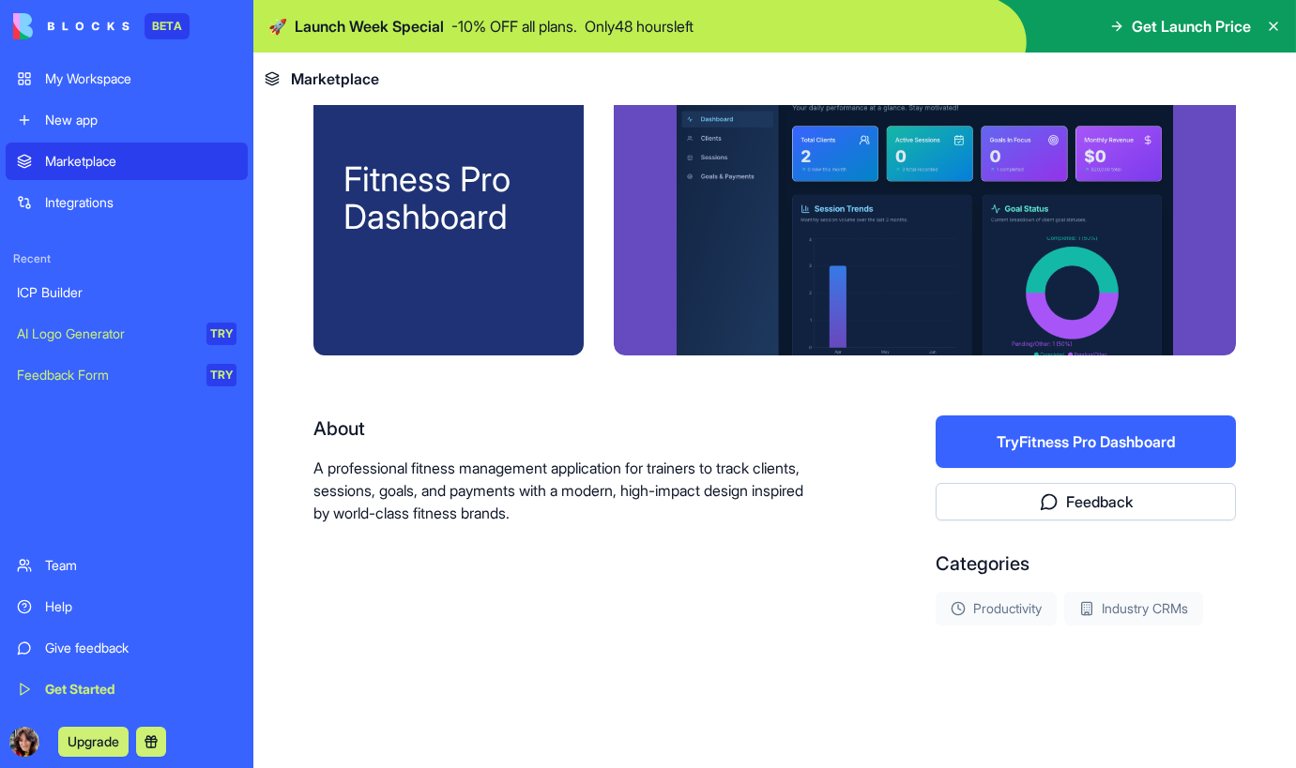
scroll to position [72, 0]
click at [850, 496] on div "About A professional fitness management application for trainers to track clien…" at bounding box center [774, 521] width 922 height 210
click at [73, 123] on div "New app" at bounding box center [140, 120] width 191 height 19
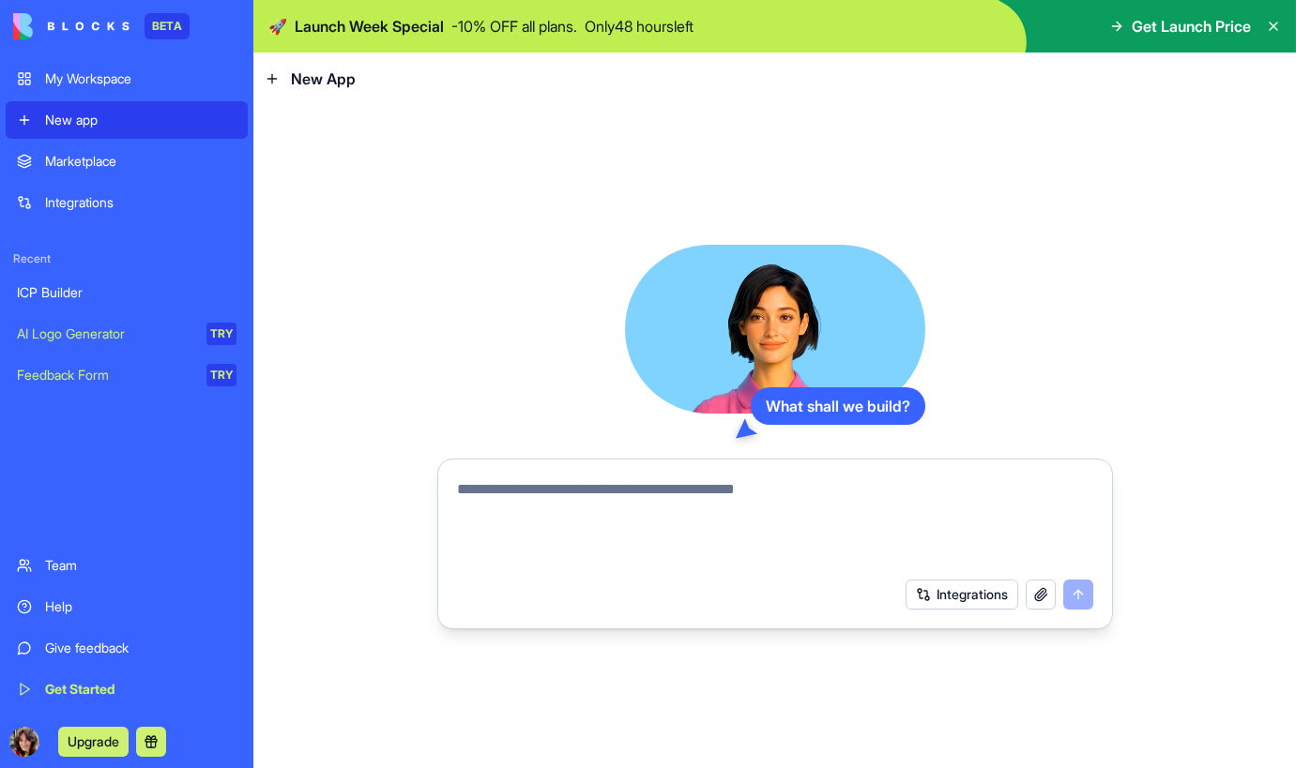
click at [547, 491] on textarea at bounding box center [775, 523] width 636 height 90
type textarea "**********"
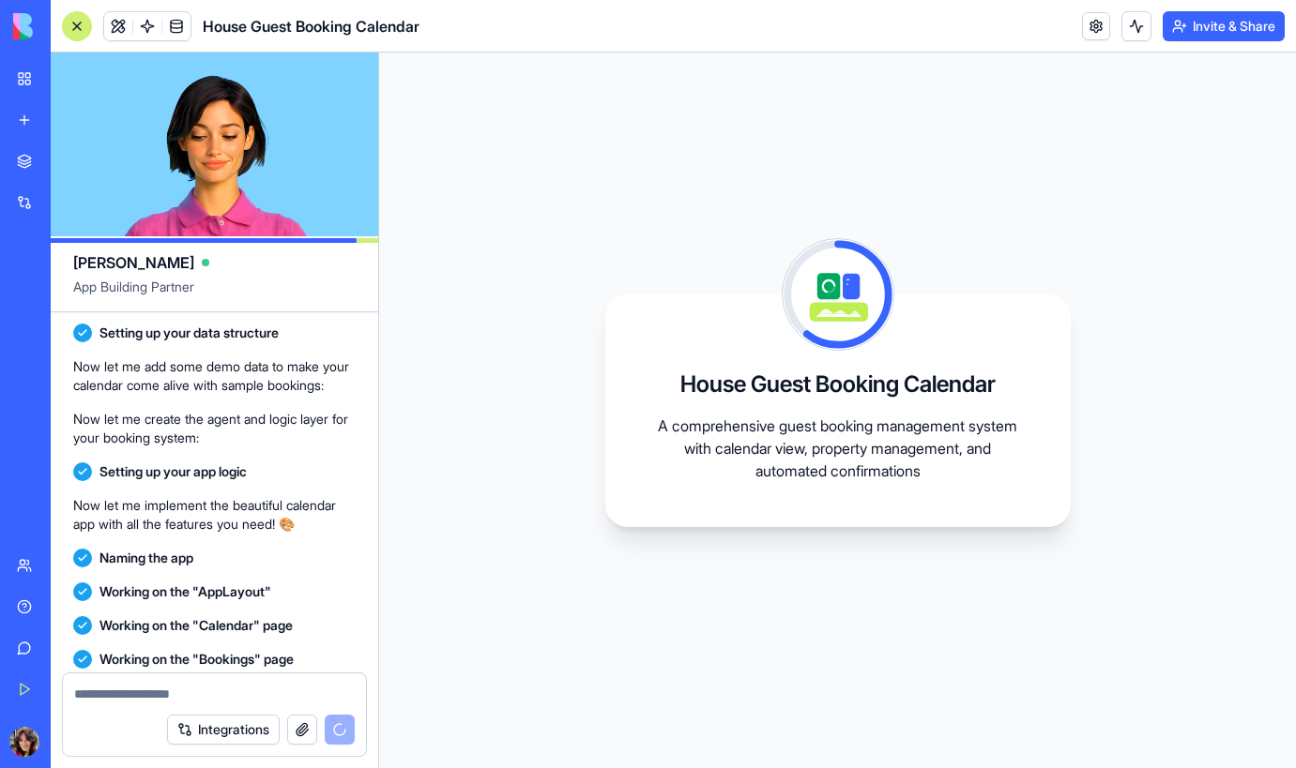
scroll to position [383, 0]
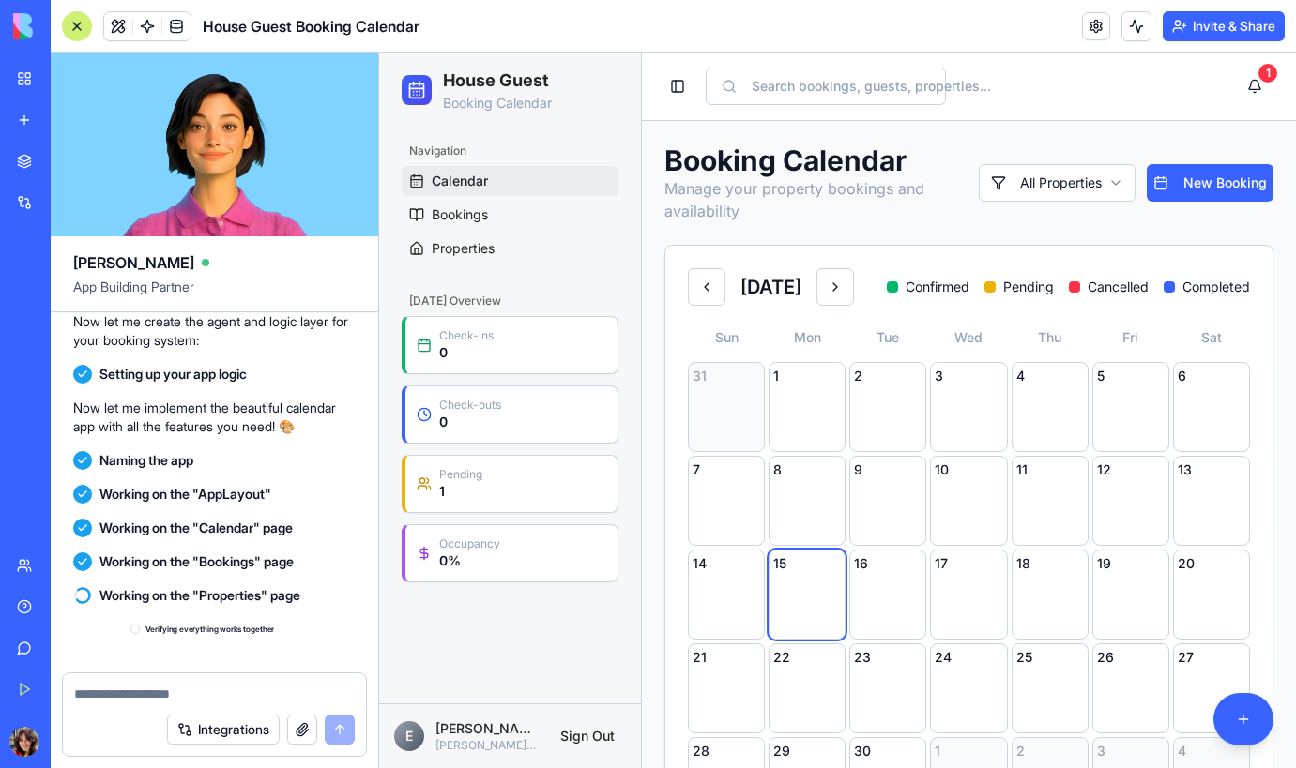
scroll to position [653, 0]
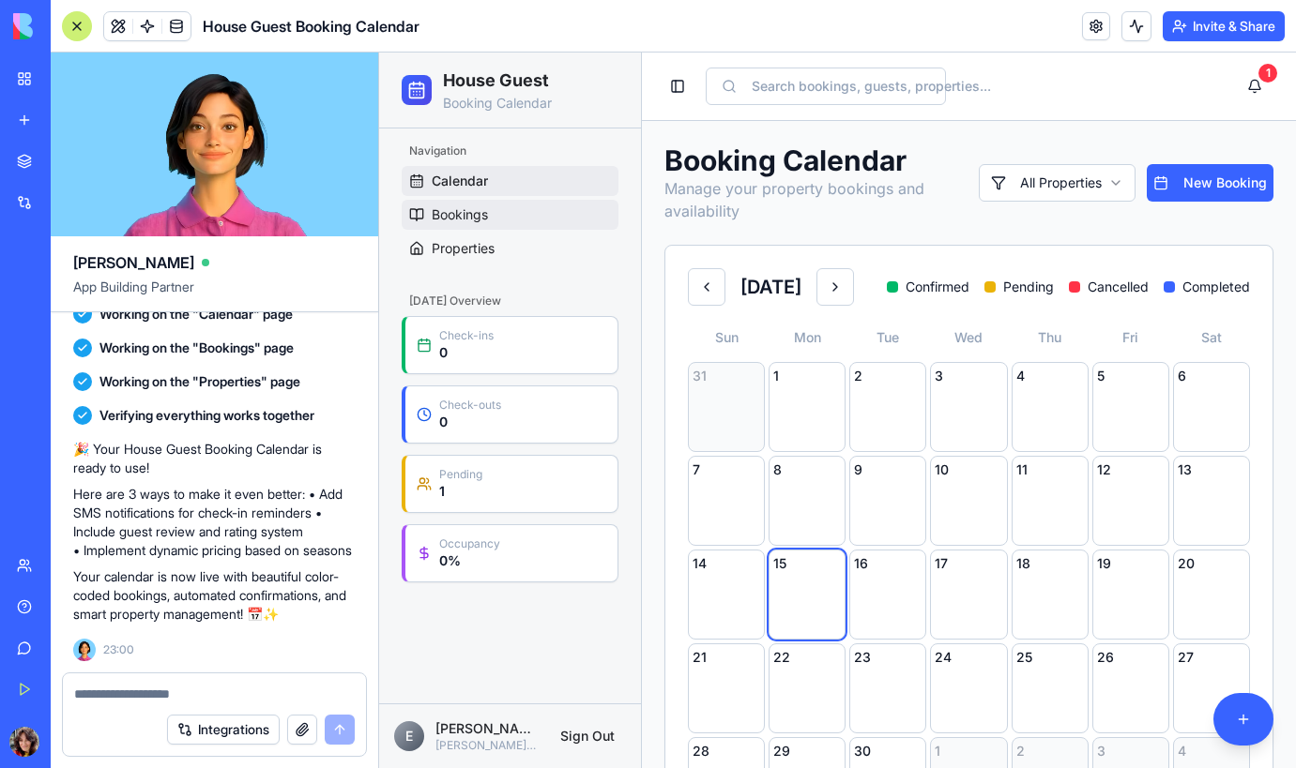
click at [468, 217] on span "Bookings" at bounding box center [460, 214] width 56 height 19
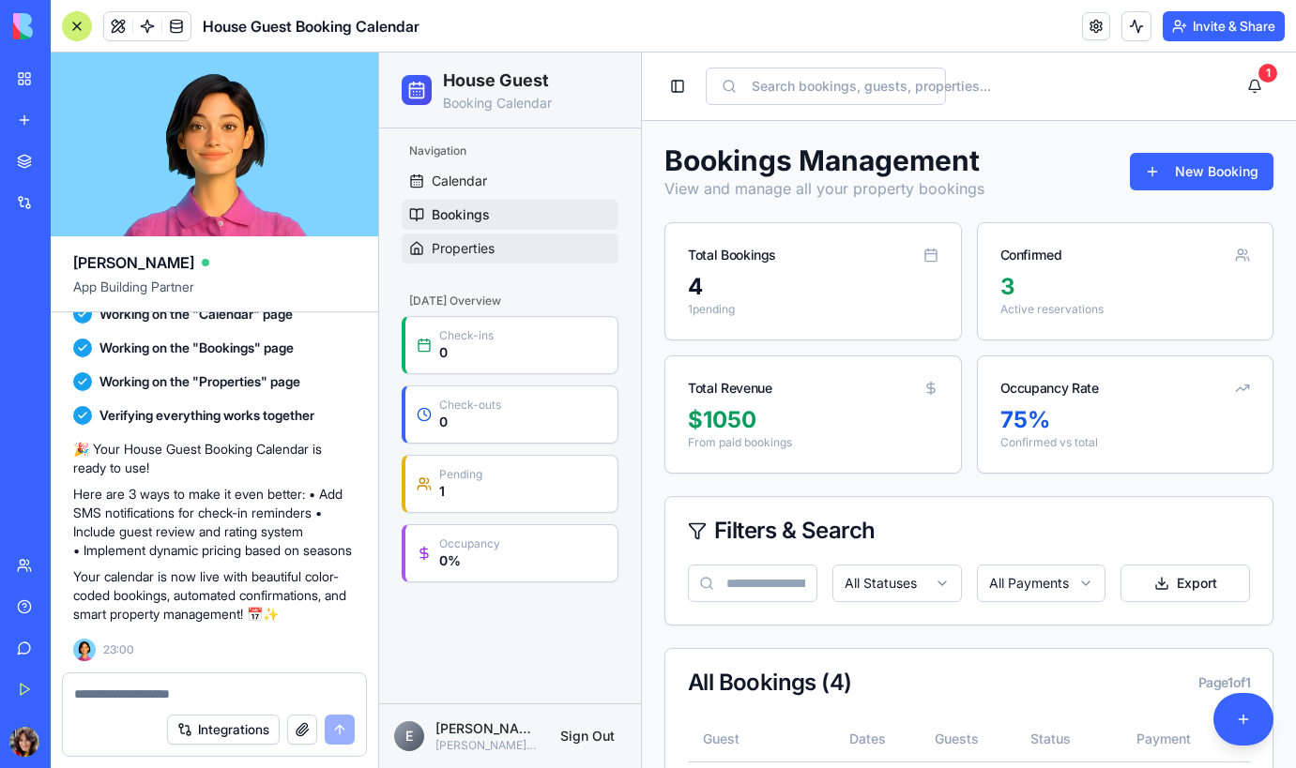
click at [476, 256] on span "Properties" at bounding box center [463, 248] width 63 height 19
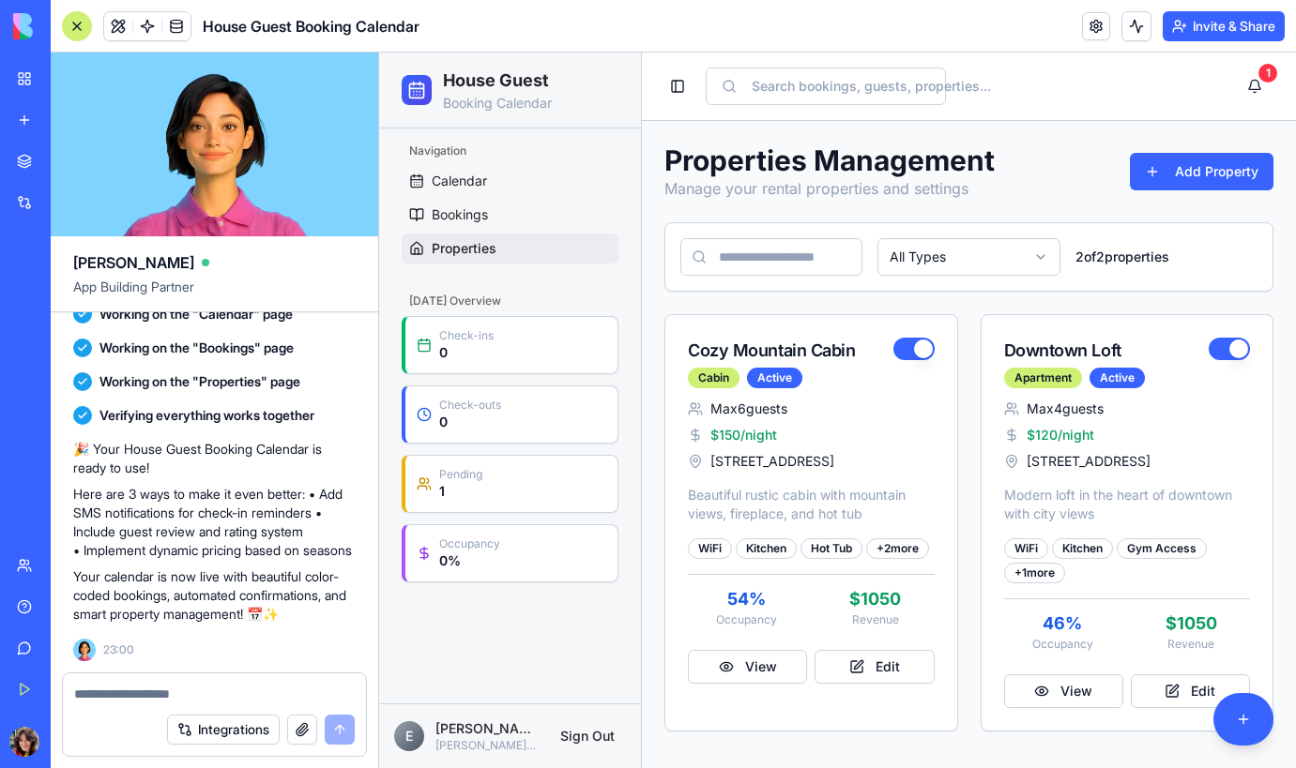
click at [469, 350] on p "0" at bounding box center [466, 352] width 54 height 19
click at [240, 731] on button "Integrations" at bounding box center [223, 730] width 113 height 30
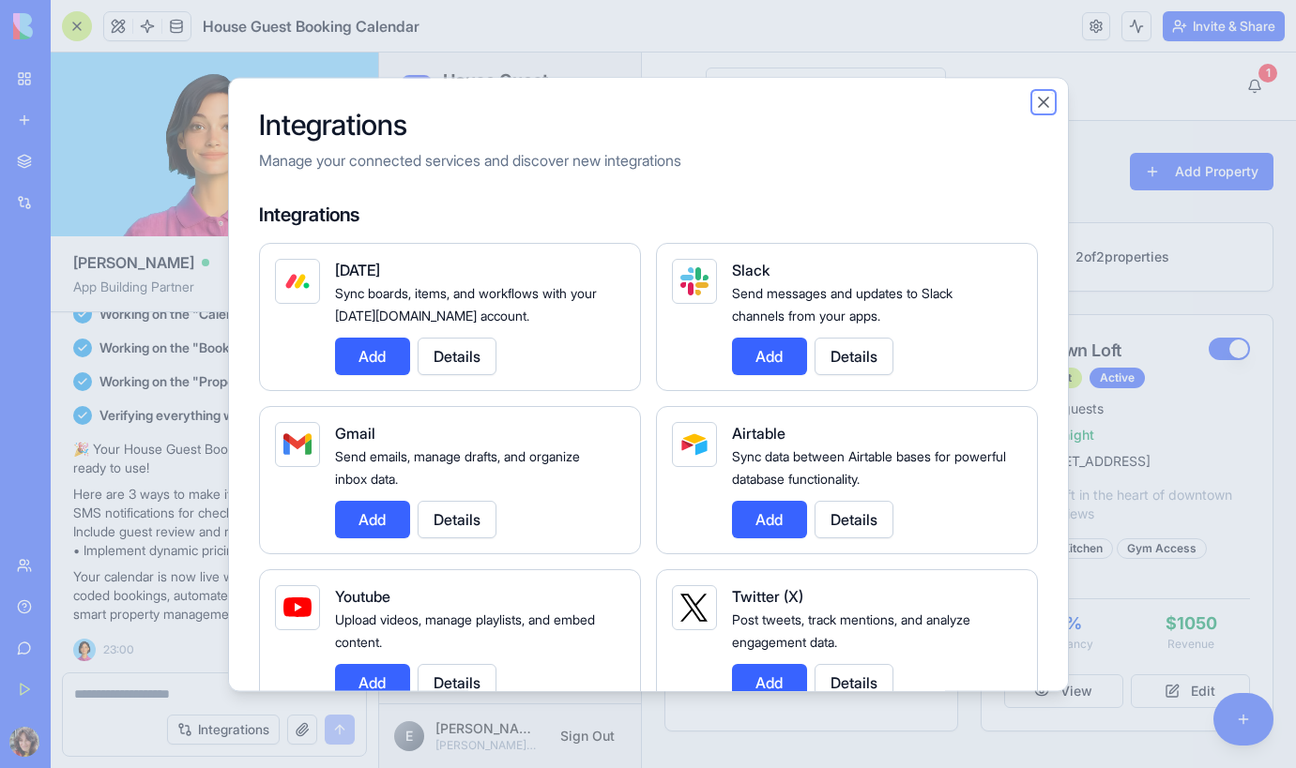
click at [1043, 101] on button "Close" at bounding box center [1043, 102] width 19 height 19
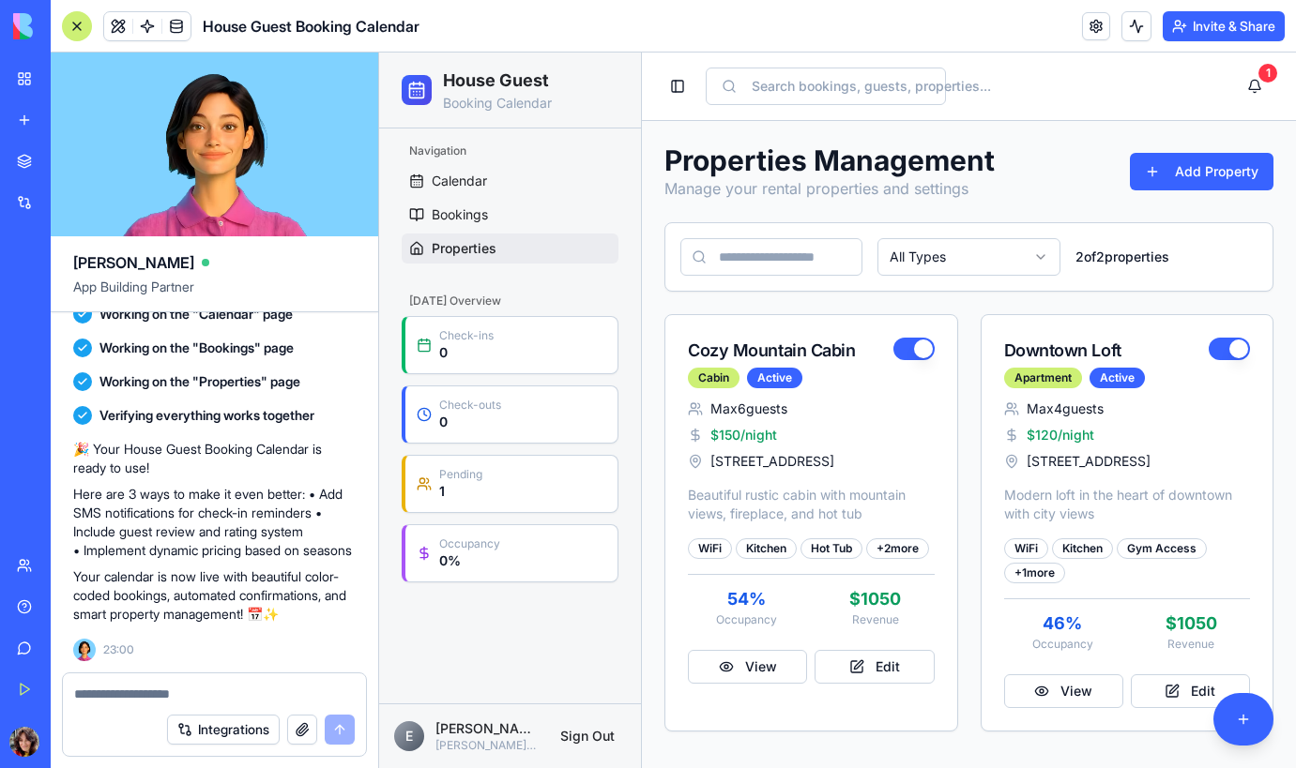
click at [311, 735] on button "button" at bounding box center [302, 730] width 30 height 30
click at [214, 730] on button "Integrations" at bounding box center [223, 730] width 113 height 30
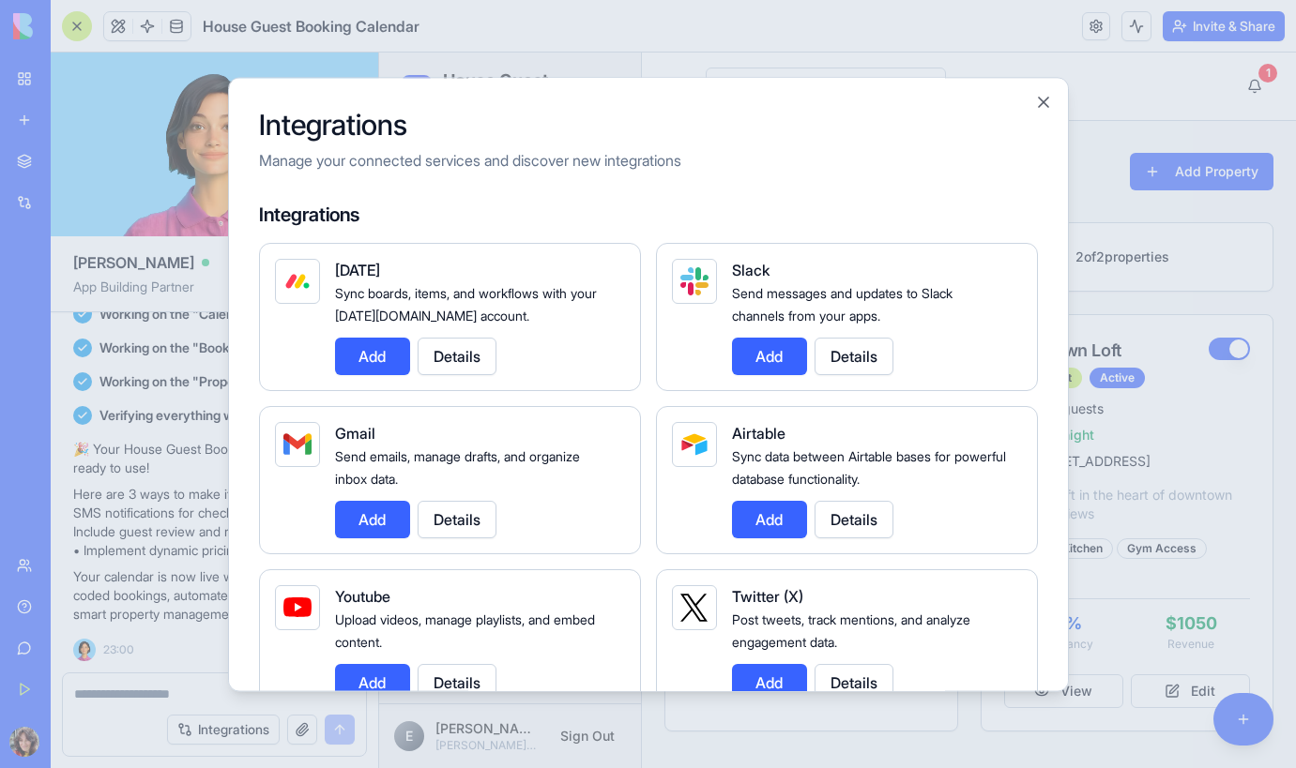
click at [806, 46] on div at bounding box center [648, 384] width 1296 height 768
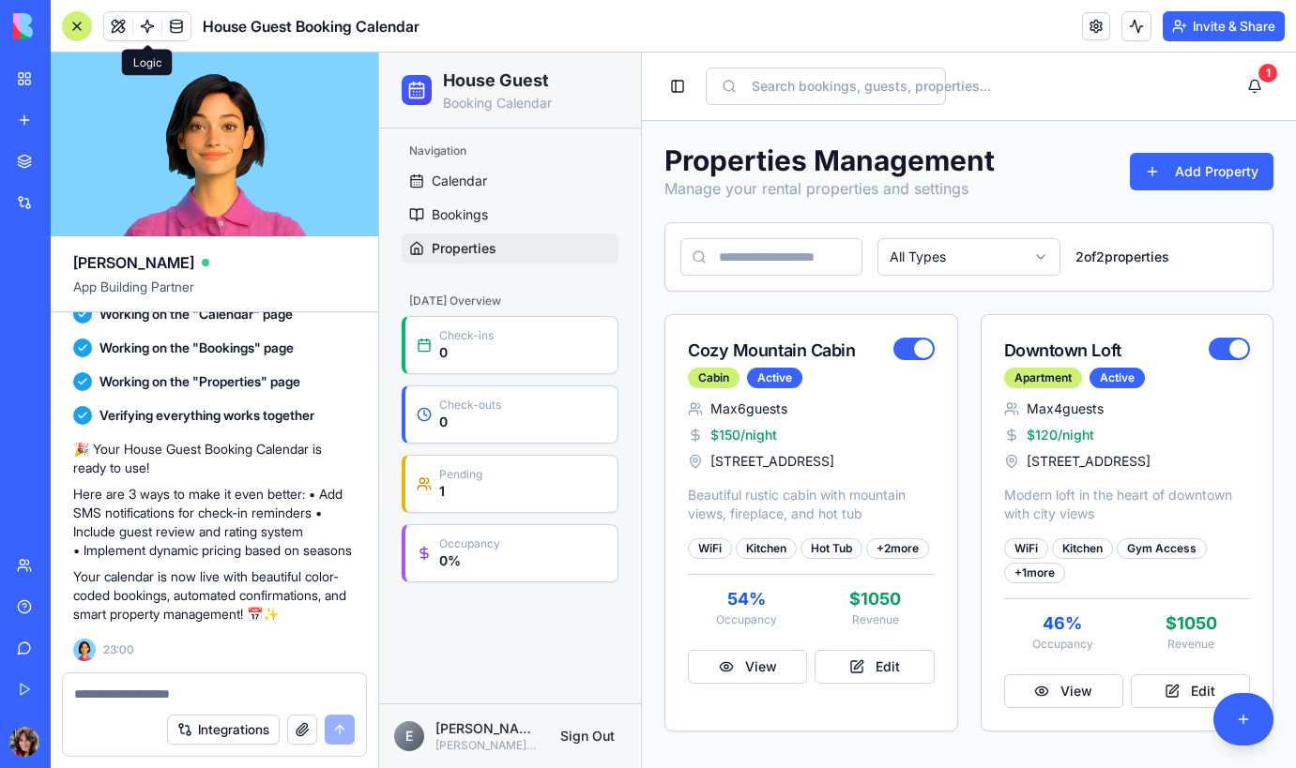
click at [142, 21] on span at bounding box center [147, 26] width 53 height 53
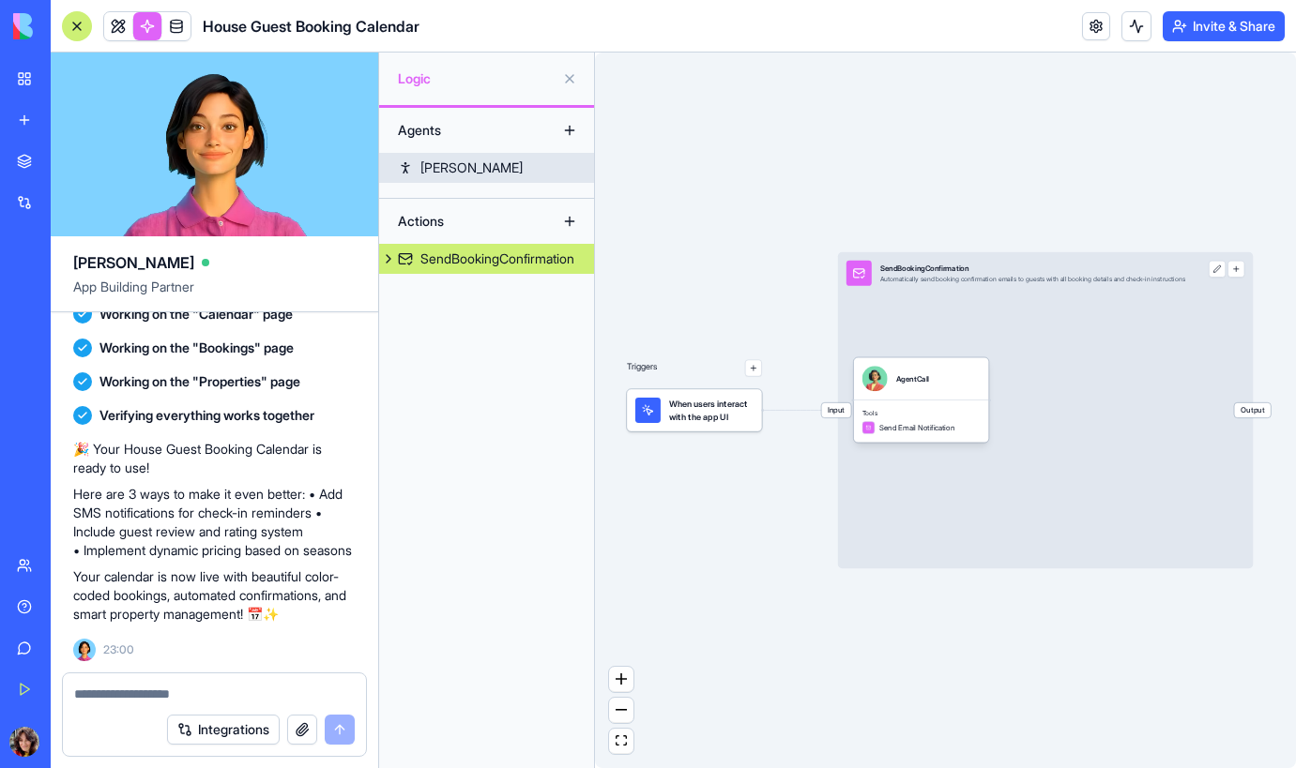
click at [437, 166] on div "[PERSON_NAME]" at bounding box center [471, 168] width 102 height 19
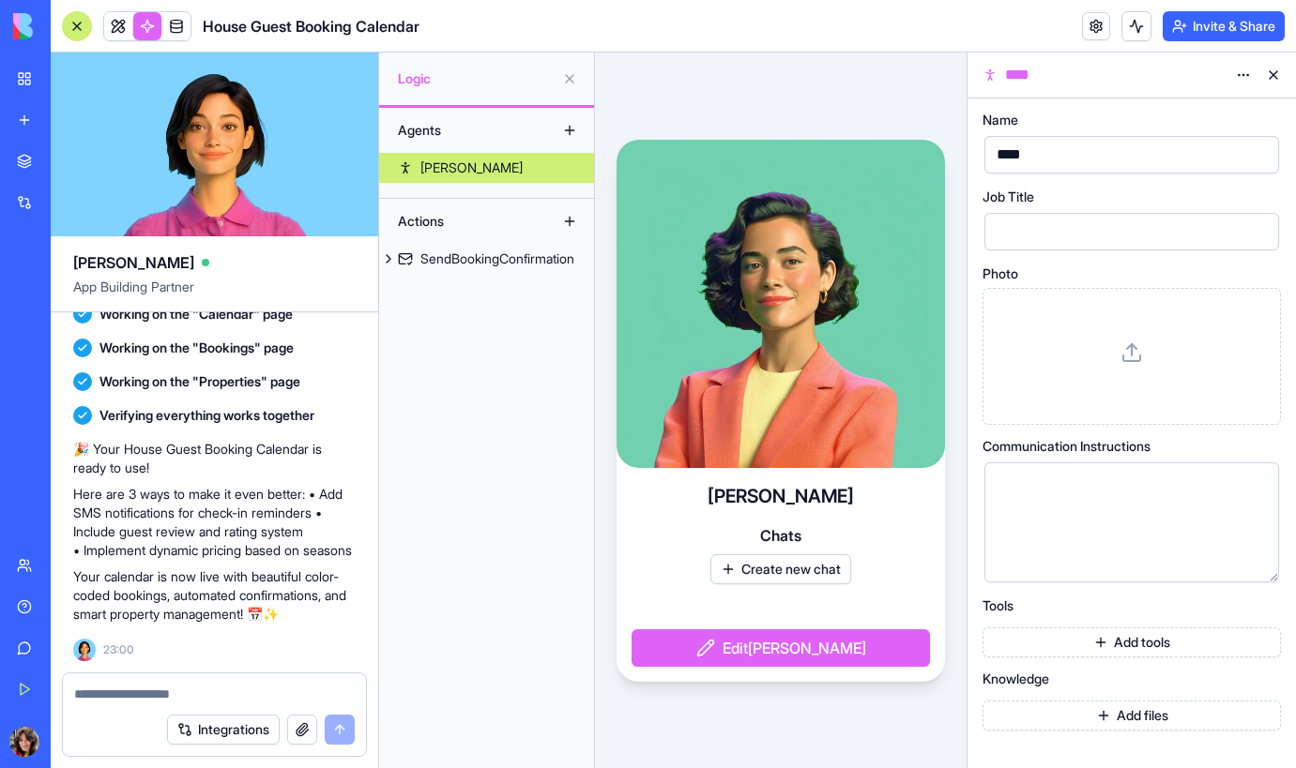
click at [1142, 638] on button "Add tools" at bounding box center [1131, 643] width 298 height 30
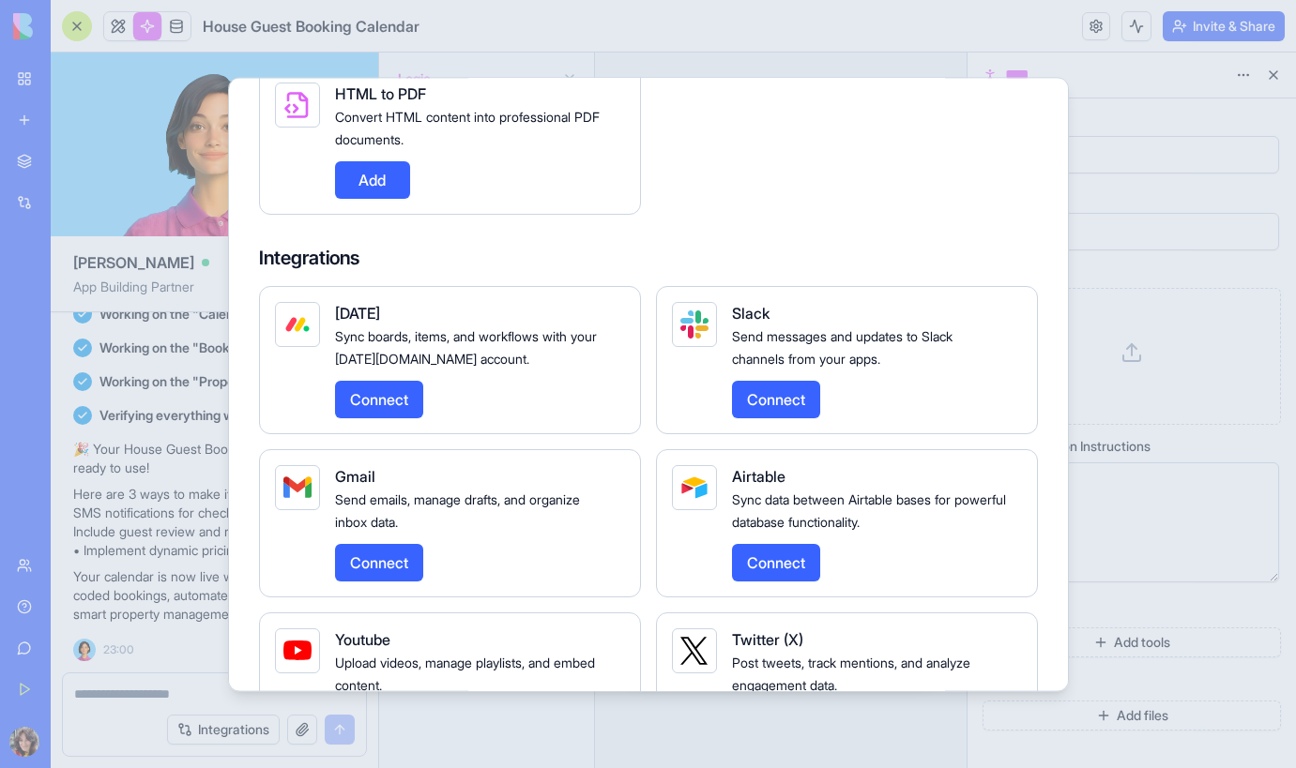
scroll to position [1835, 0]
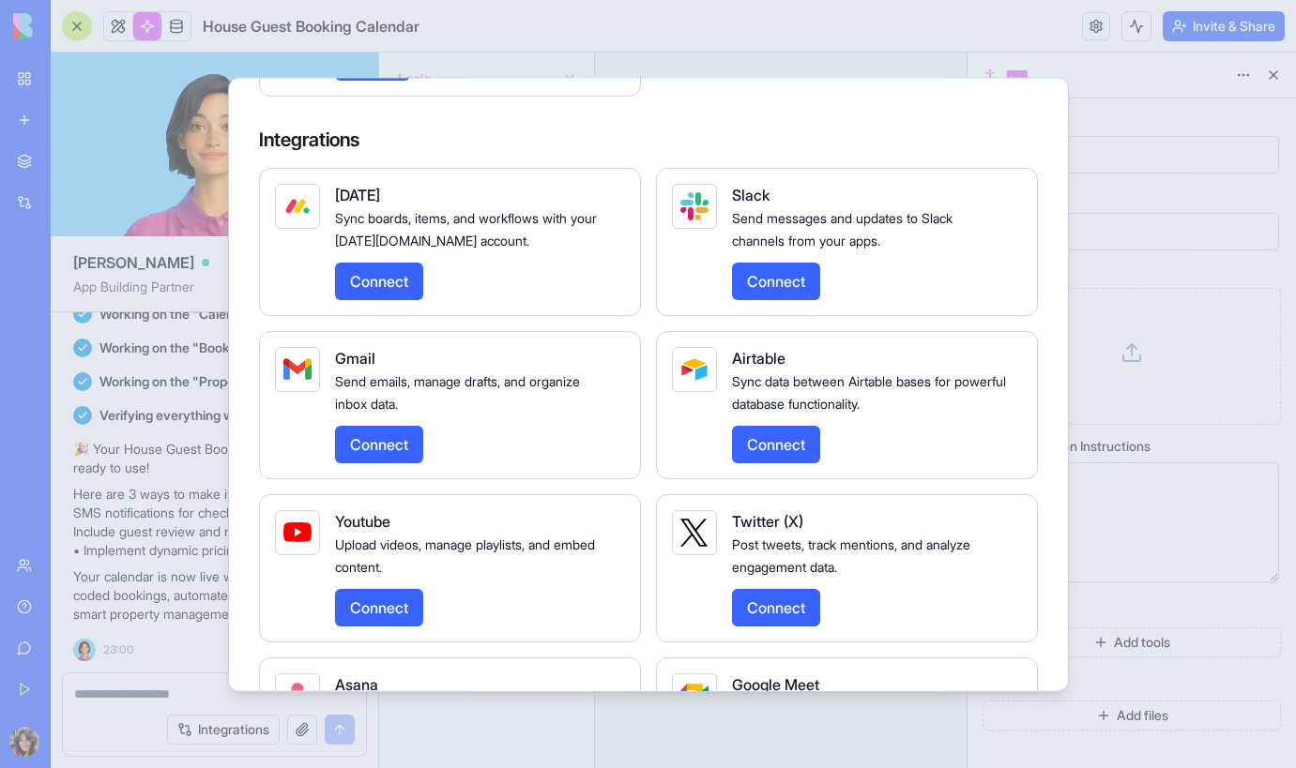
click at [1164, 303] on div at bounding box center [648, 384] width 1296 height 768
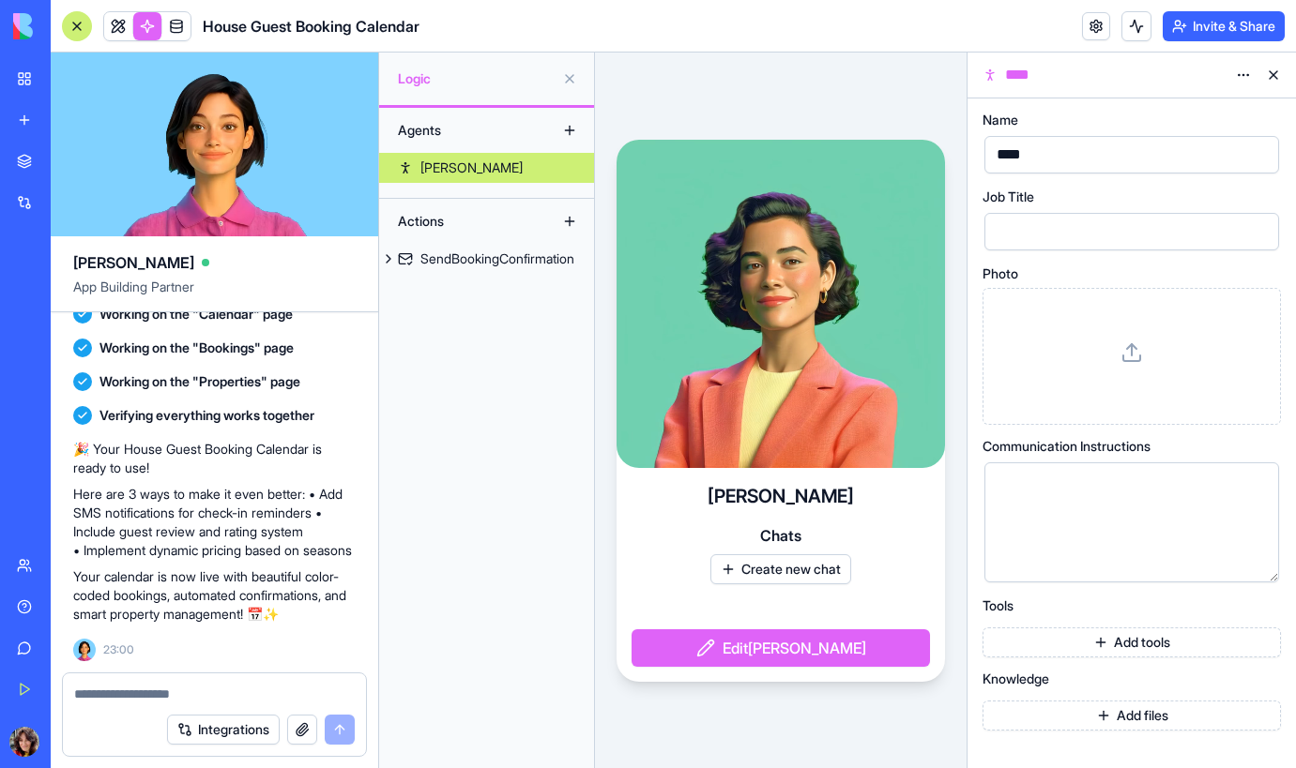
click at [431, 224] on div "Actions" at bounding box center [463, 221] width 150 height 30
click at [571, 220] on button at bounding box center [569, 221] width 30 height 30
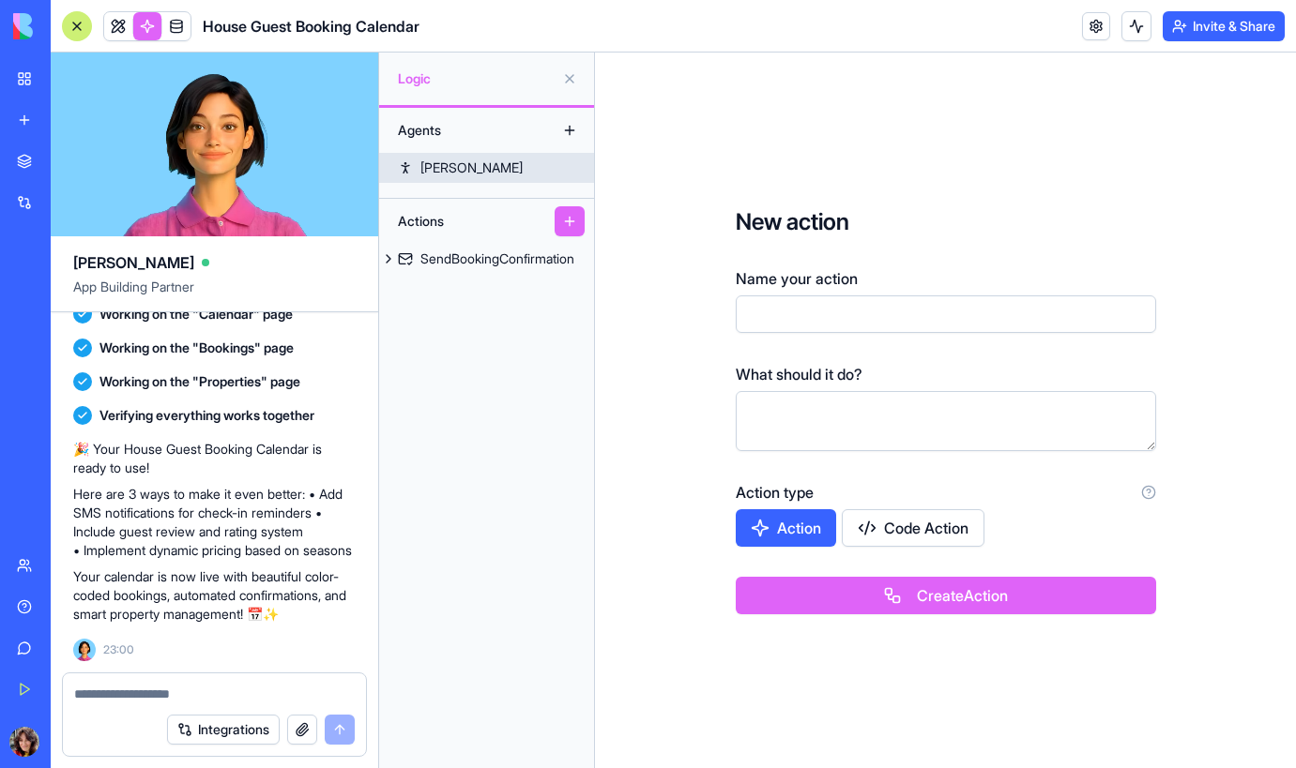
click at [432, 172] on div "[PERSON_NAME]" at bounding box center [471, 168] width 102 height 19
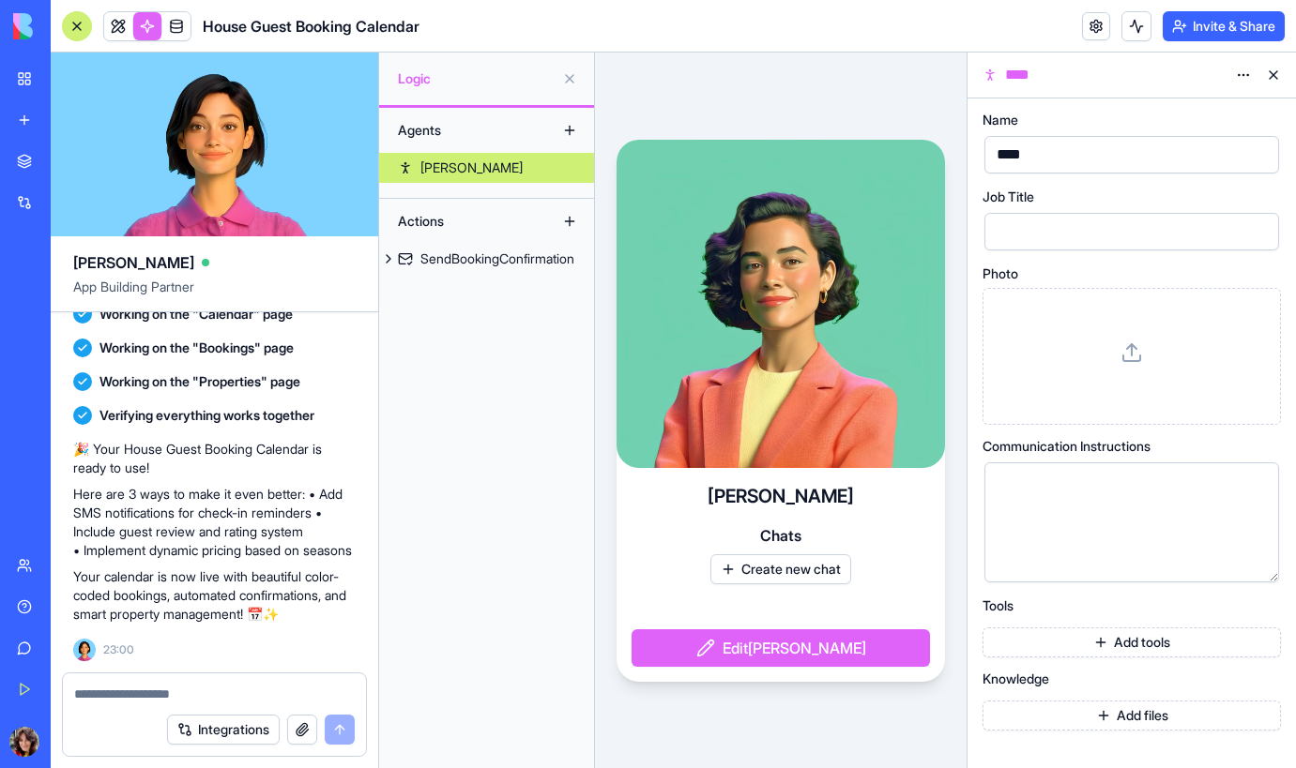
click at [1127, 719] on button "Add files" at bounding box center [1131, 716] width 298 height 30
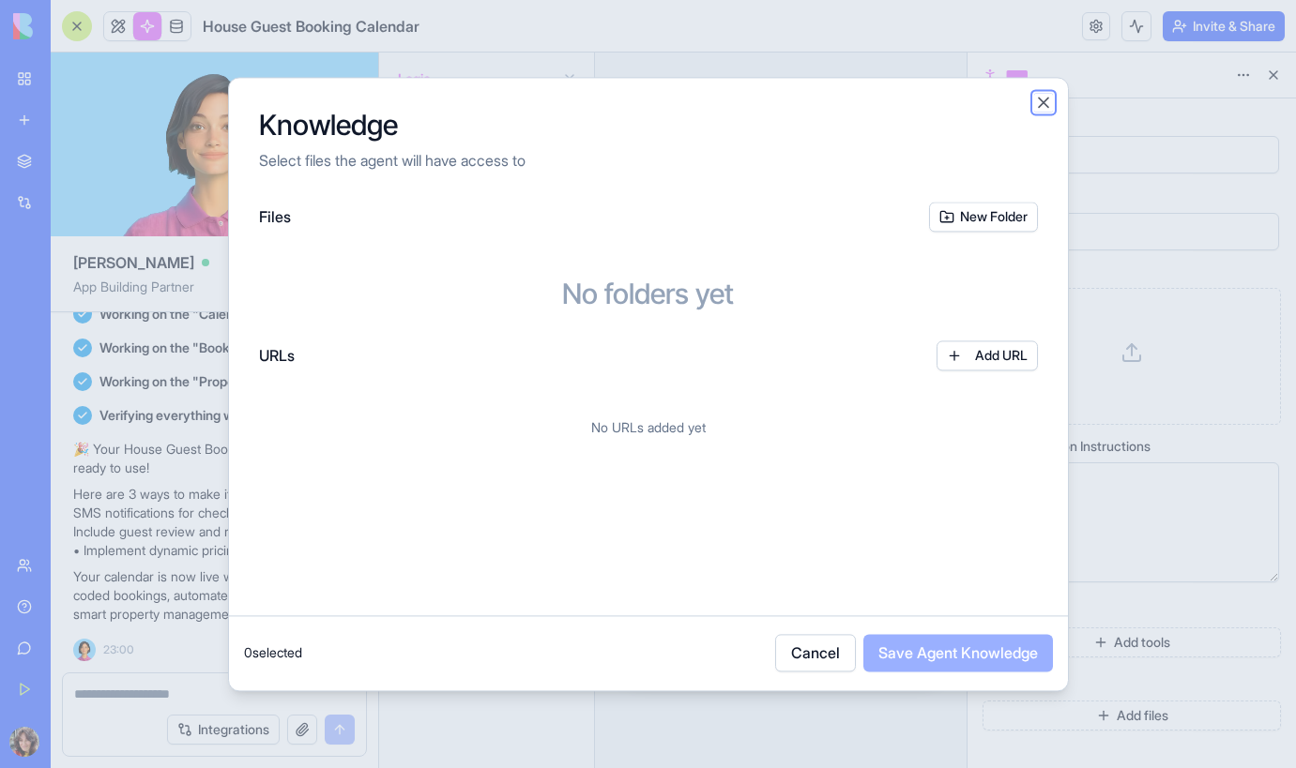
click at [1042, 102] on button "Close" at bounding box center [1043, 102] width 19 height 19
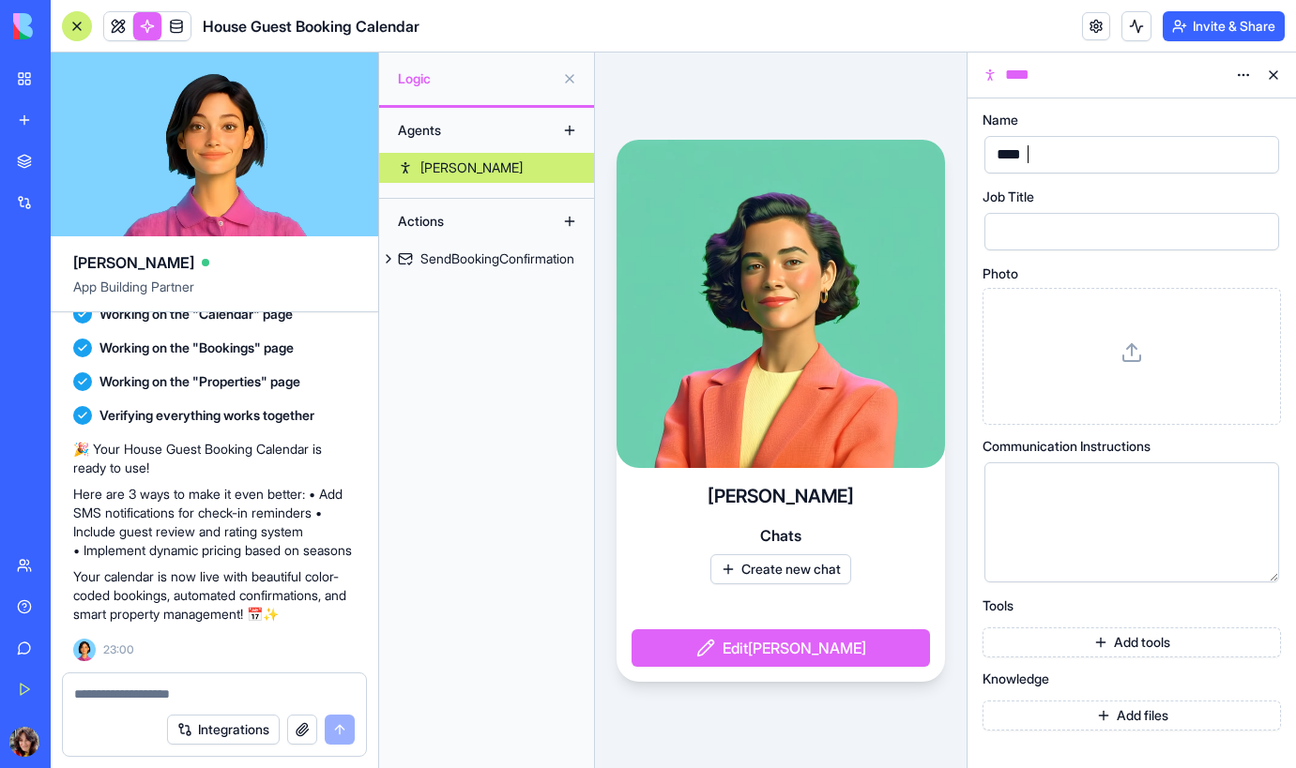
click at [1039, 148] on div "****" at bounding box center [1116, 155] width 250 height 28
click at [531, 416] on div "Agents [PERSON_NAME] Actions SendBookingConfirmation" at bounding box center [486, 438] width 215 height 660
click at [569, 128] on button at bounding box center [569, 130] width 30 height 30
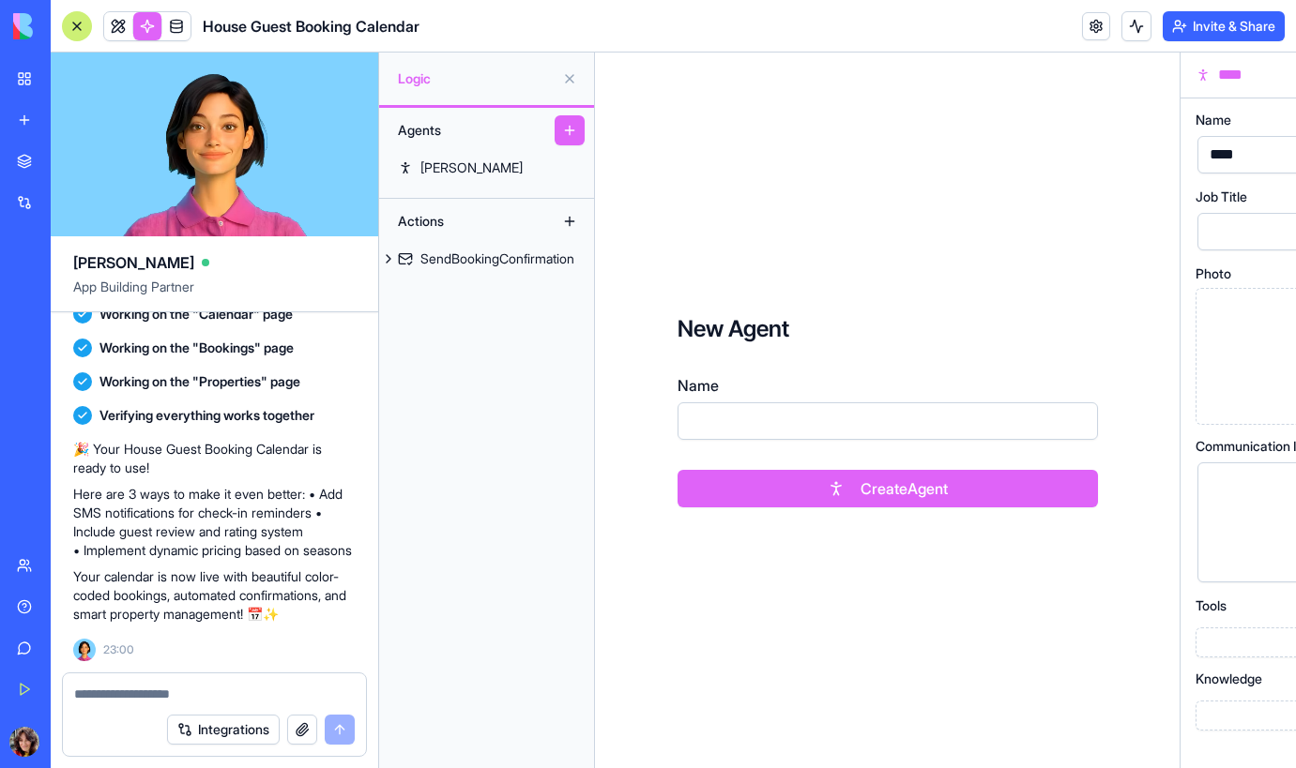
click at [574, 141] on button at bounding box center [569, 130] width 30 height 30
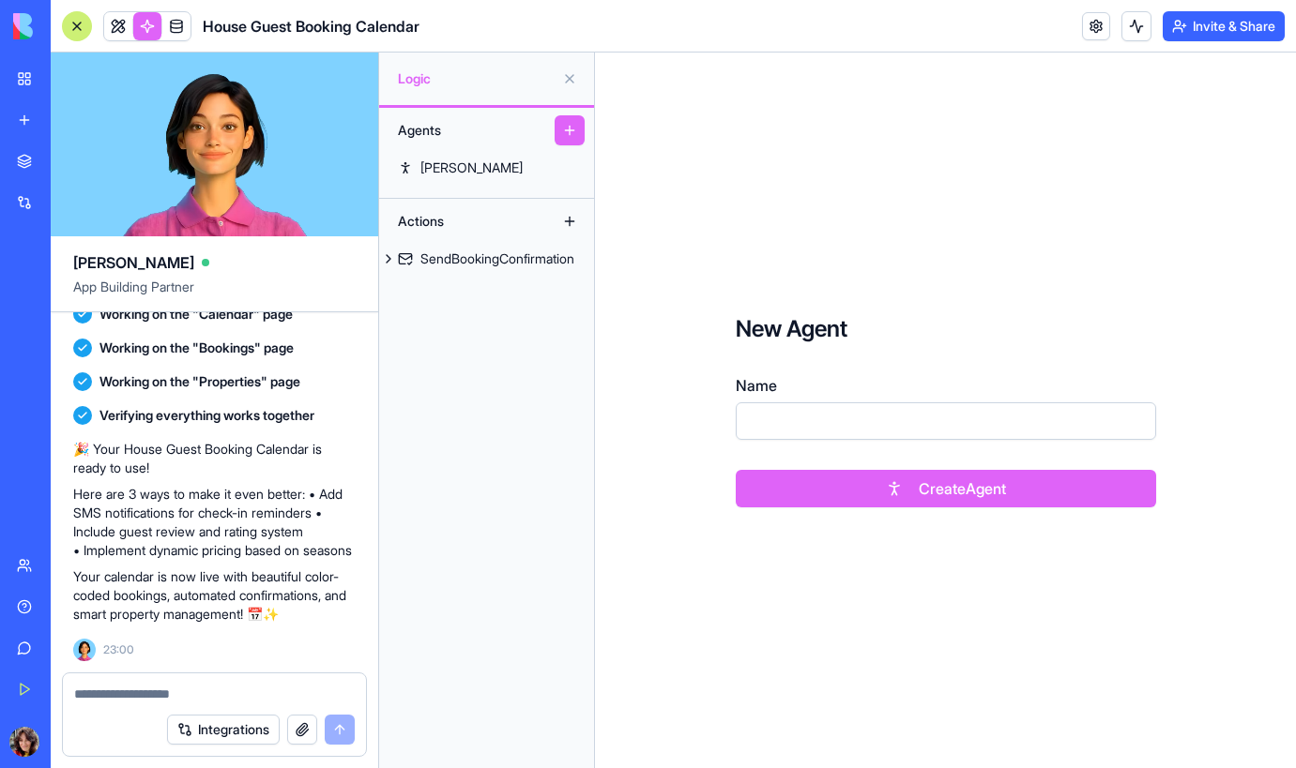
click at [558, 513] on div "Agents [PERSON_NAME] Actions SendBookingConfirmation" at bounding box center [486, 438] width 215 height 660
